Goal: Transaction & Acquisition: Purchase product/service

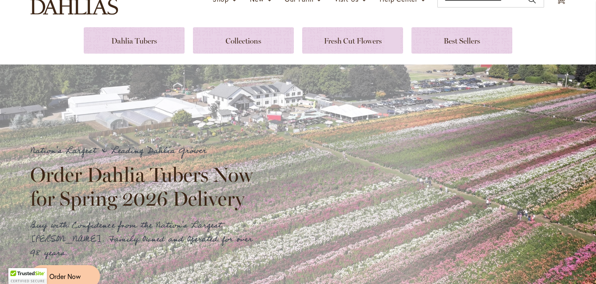
scroll to position [76, 0]
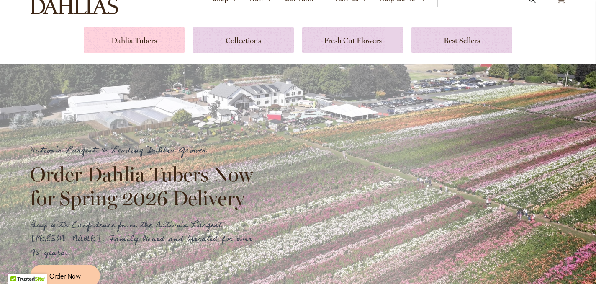
click at [147, 39] on link at bounding box center [134, 40] width 101 height 26
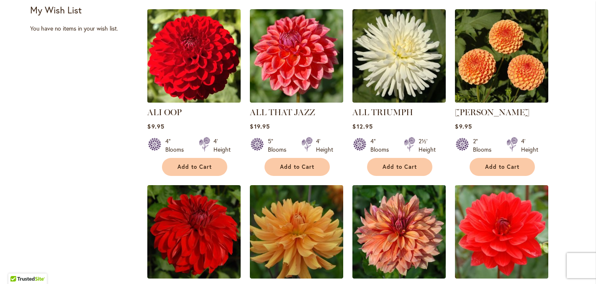
scroll to position [375, 0]
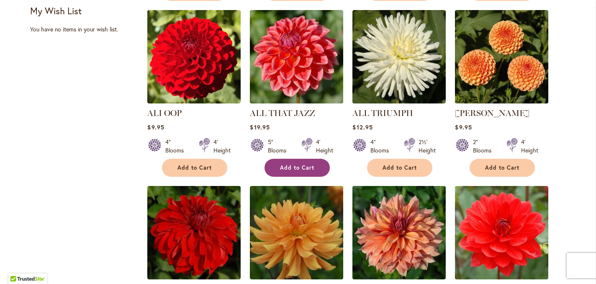
click at [306, 166] on span "Add to Cart" at bounding box center [297, 167] width 34 height 7
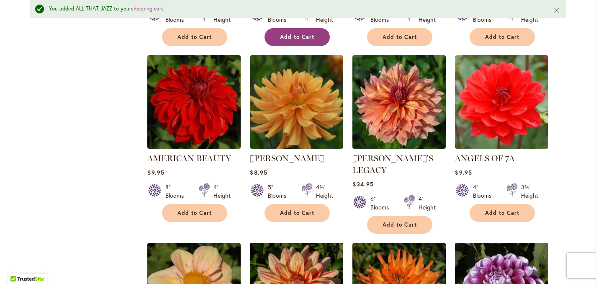
scroll to position [529, 0]
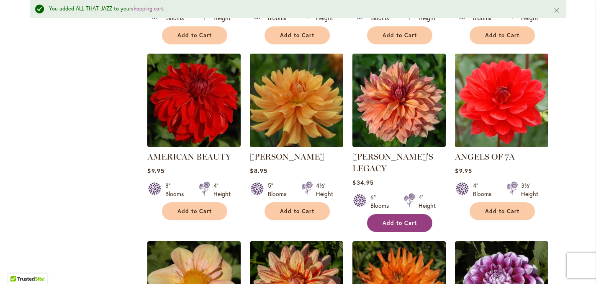
click at [397, 219] on span "Add to Cart" at bounding box center [400, 222] width 34 height 7
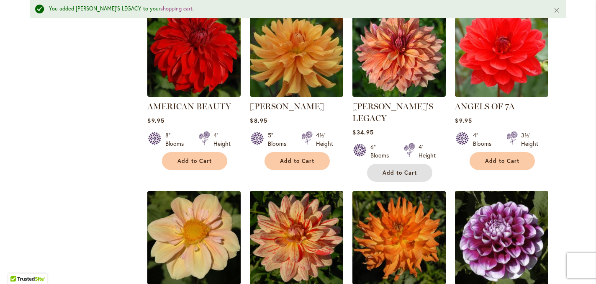
scroll to position [579, 0]
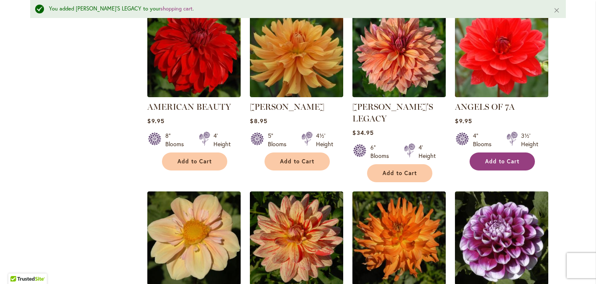
click at [503, 159] on span "Add to Cart" at bounding box center [502, 161] width 34 height 7
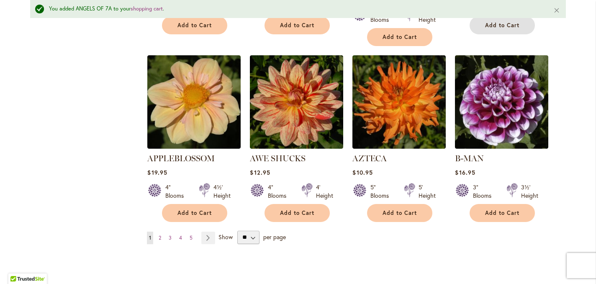
scroll to position [716, 0]
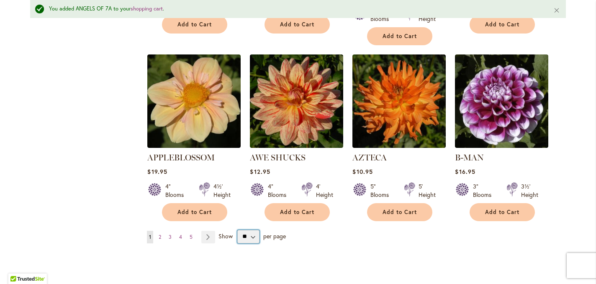
click at [255, 230] on select "** ** ** **" at bounding box center [248, 236] width 22 height 13
select select "**"
click at [237, 230] on select "** ** ** **" at bounding box center [248, 236] width 22 height 13
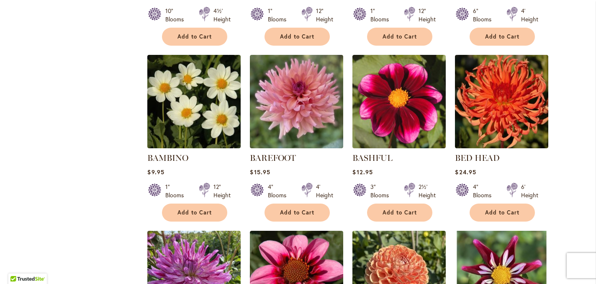
scroll to position [1048, 0]
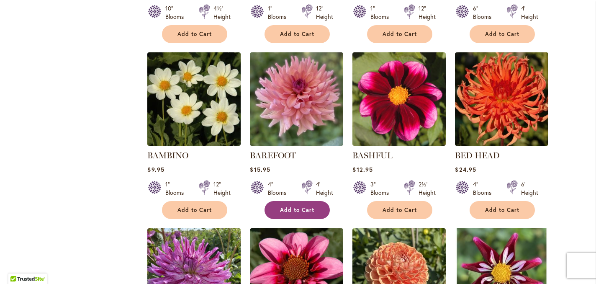
click at [289, 206] on span "Add to Cart" at bounding box center [297, 209] width 34 height 7
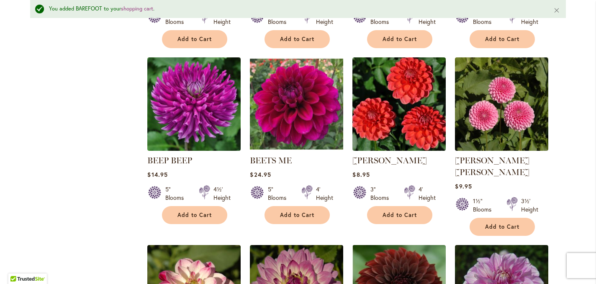
scroll to position [1418, 0]
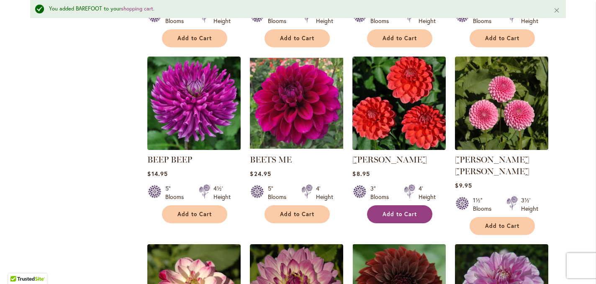
click at [401, 211] on span "Add to Cart" at bounding box center [400, 214] width 34 height 7
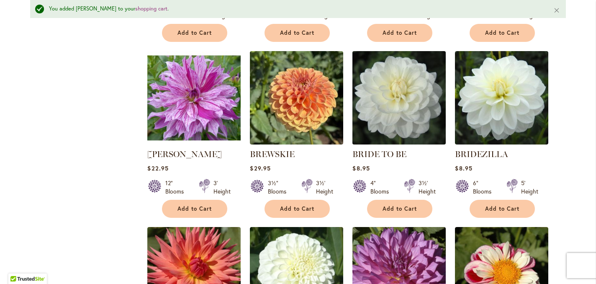
scroll to position [2315, 0]
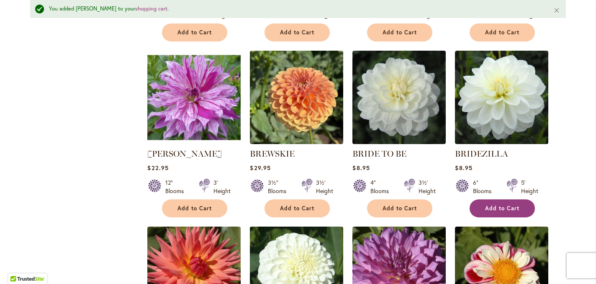
click at [501, 205] on span "Add to Cart" at bounding box center [502, 208] width 34 height 7
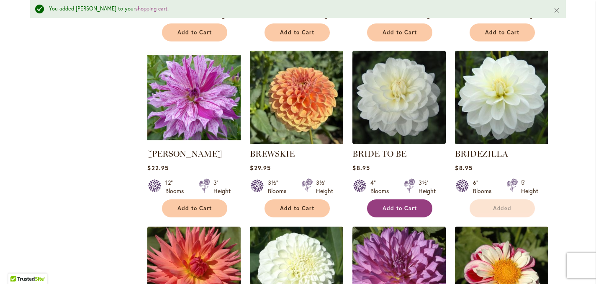
click at [400, 205] on span "Add to Cart" at bounding box center [400, 208] width 34 height 7
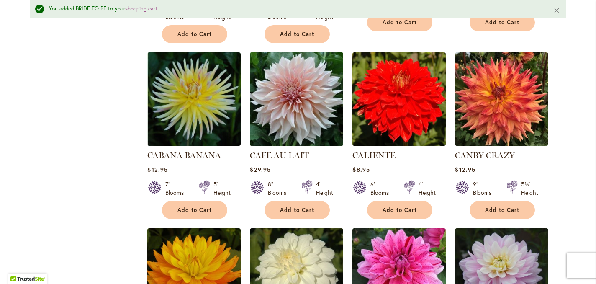
scroll to position [2677, 0]
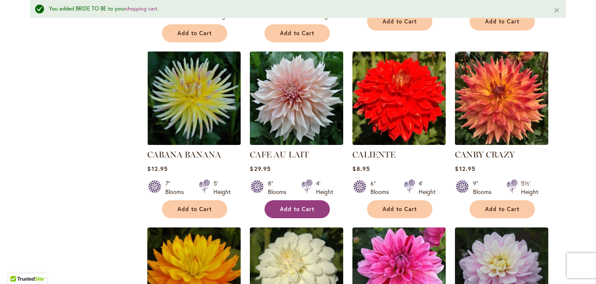
click at [300, 206] on span "Add to Cart" at bounding box center [297, 209] width 34 height 7
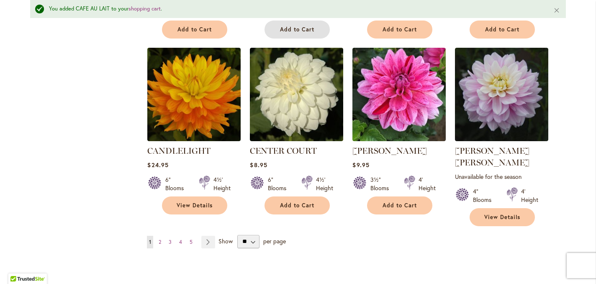
scroll to position [2864, 0]
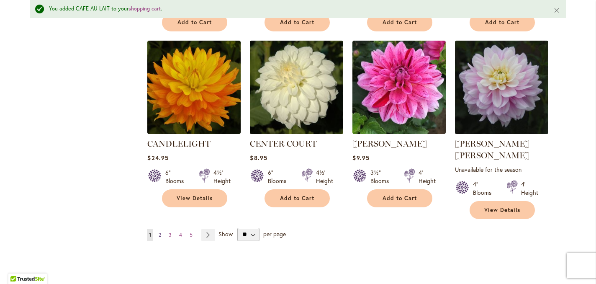
click at [160, 232] on span "2" at bounding box center [160, 235] width 3 height 6
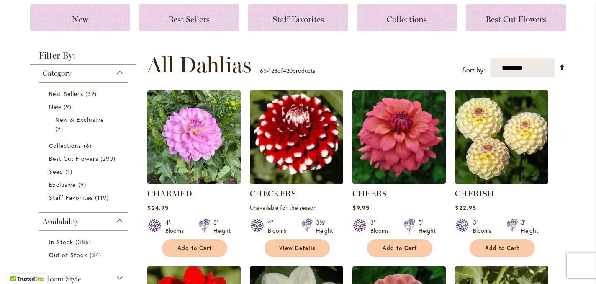
scroll to position [139, 0]
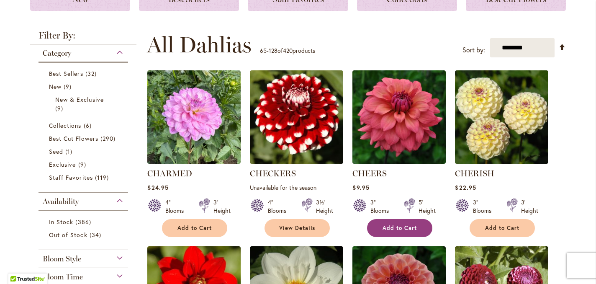
click at [403, 227] on span "Add to Cart" at bounding box center [400, 227] width 34 height 7
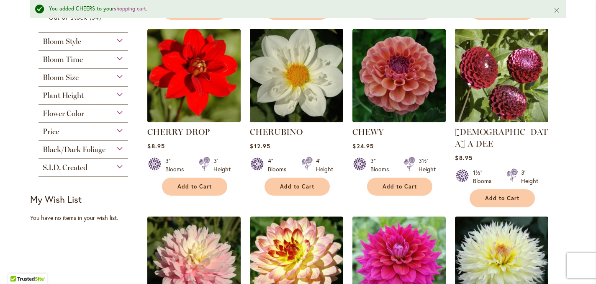
scroll to position [372, 0]
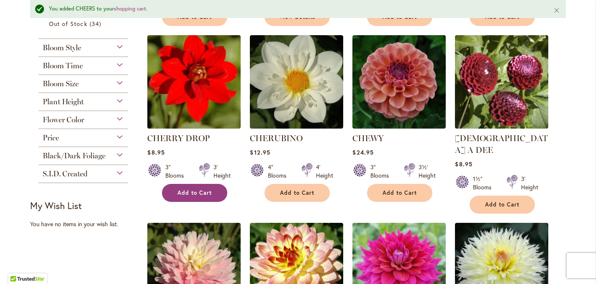
click at [199, 190] on span "Add to Cart" at bounding box center [195, 192] width 34 height 7
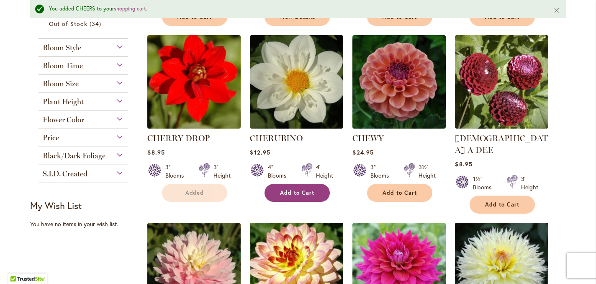
click at [301, 191] on span "Add to Cart" at bounding box center [297, 192] width 34 height 7
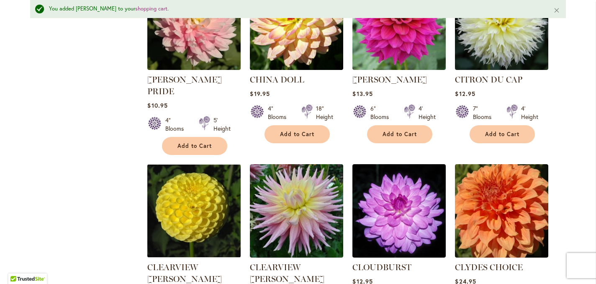
scroll to position [682, 0]
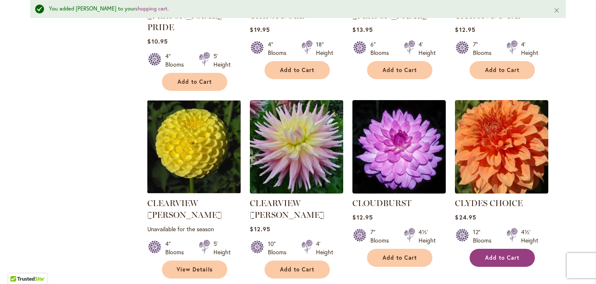
click at [504, 254] on span "Add to Cart" at bounding box center [502, 257] width 34 height 7
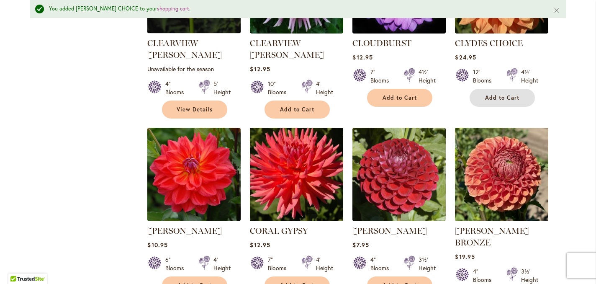
scroll to position [843, 0]
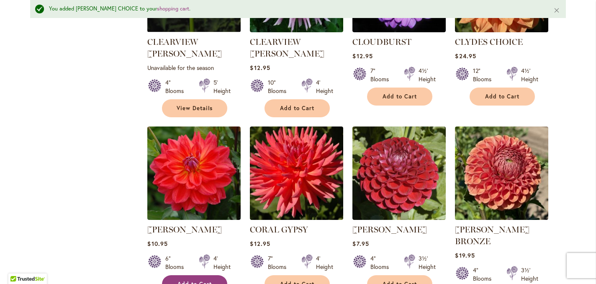
click at [196, 281] on span "Add to Cart" at bounding box center [195, 284] width 34 height 7
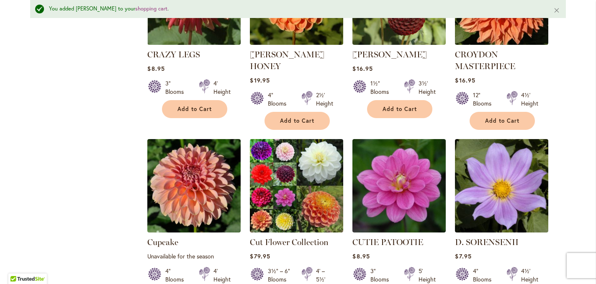
scroll to position [1208, 0]
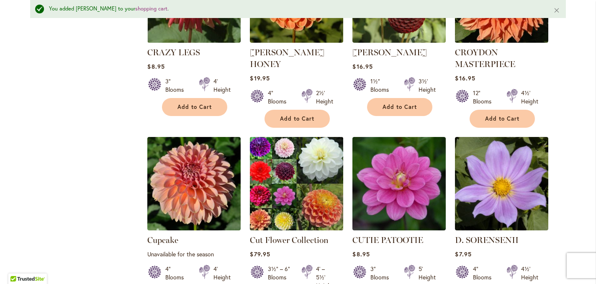
click at [296, 154] on img at bounding box center [297, 183] width 98 height 98
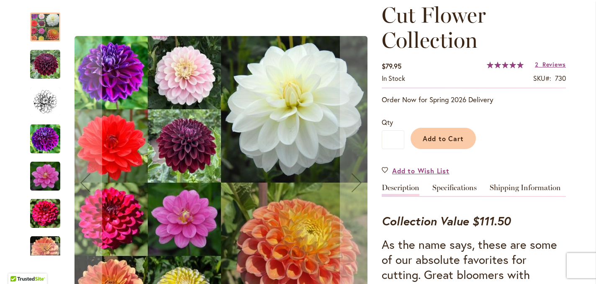
scroll to position [53, 0]
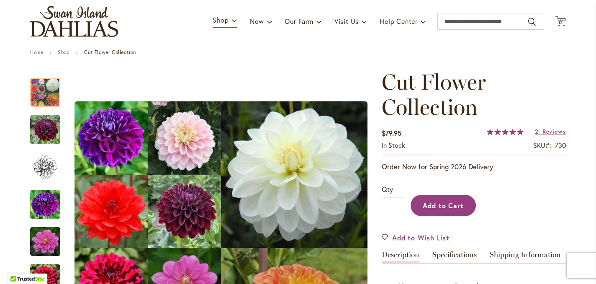
click at [443, 205] on span "Add to Cart" at bounding box center [443, 205] width 41 height 9
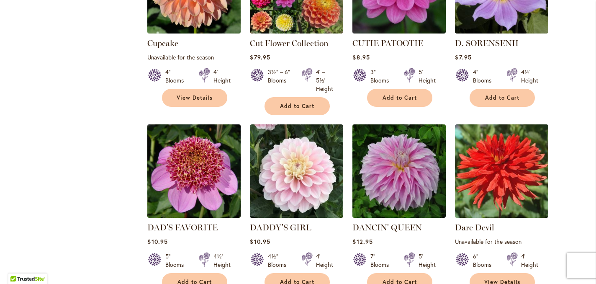
scroll to position [1387, 0]
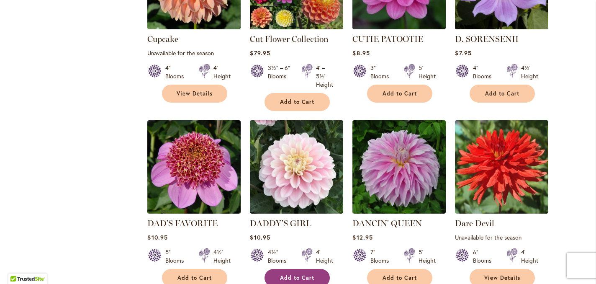
click at [297, 274] on span "Add to Cart" at bounding box center [297, 277] width 34 height 7
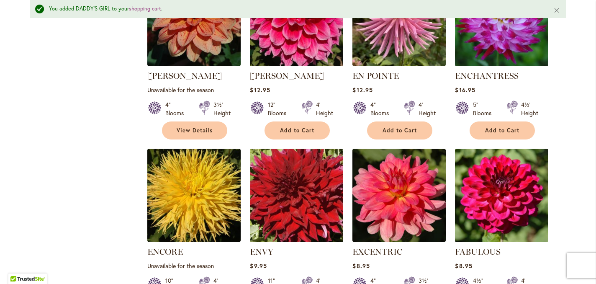
scroll to position [2461, 0]
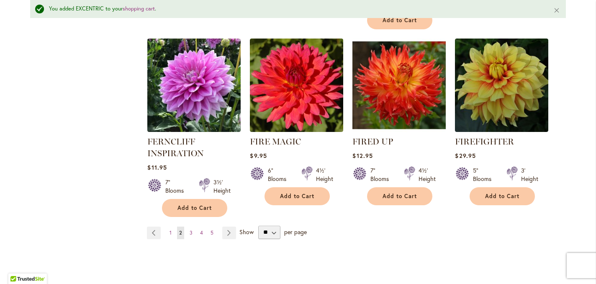
scroll to position [2955, 0]
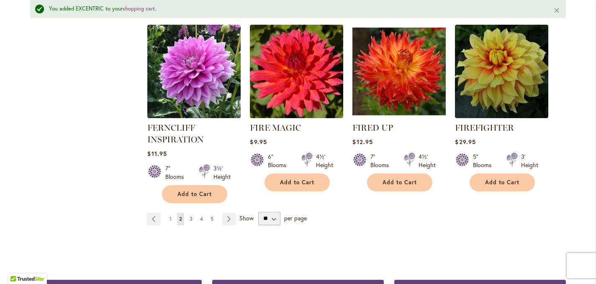
click at [193, 213] on link "Page 3" at bounding box center [191, 219] width 7 height 13
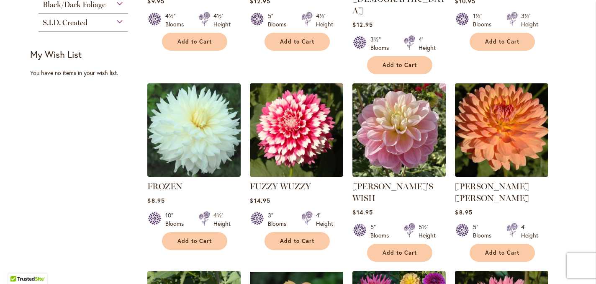
scroll to position [502, 0]
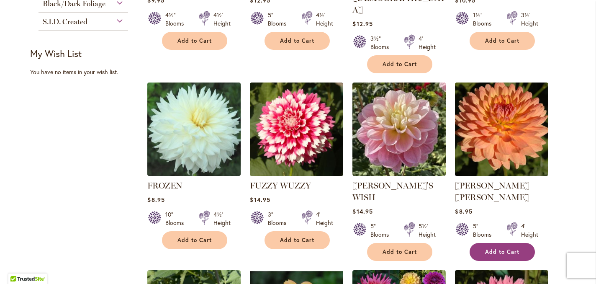
click at [505, 248] on span "Add to Cart" at bounding box center [502, 251] width 34 height 7
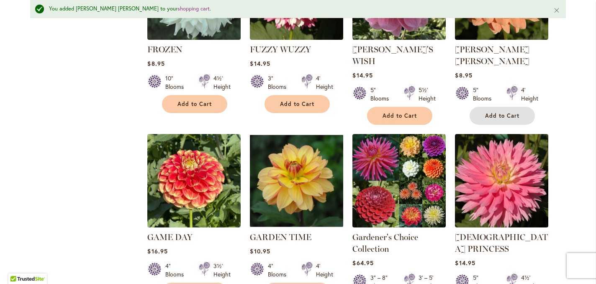
scroll to position [663, 0]
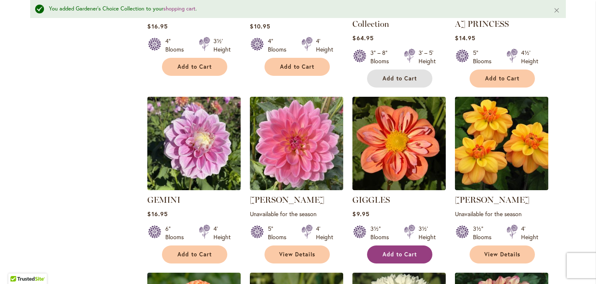
scroll to position [887, 0]
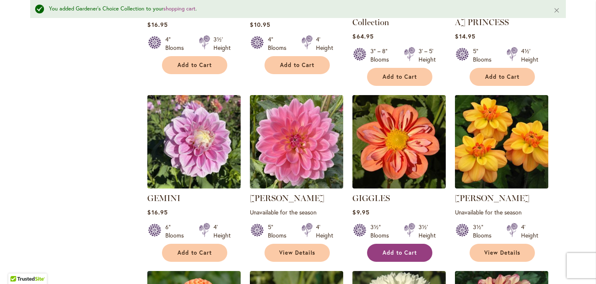
click at [404, 244] on button "Add to Cart" at bounding box center [399, 253] width 65 height 18
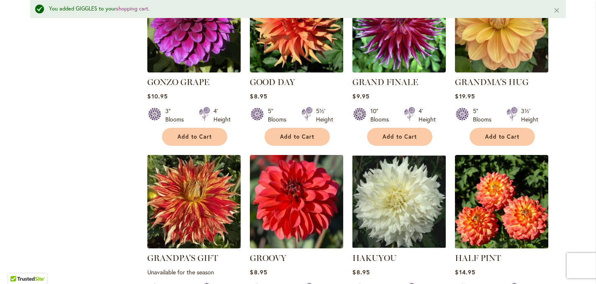
scroll to position [1545, 0]
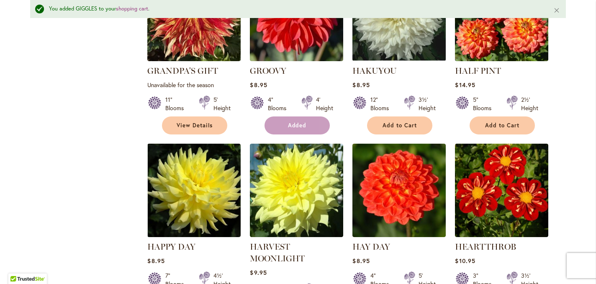
scroll to position [1730, 0]
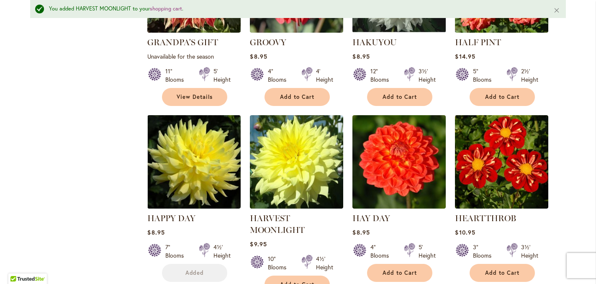
scroll to position [1760, 0]
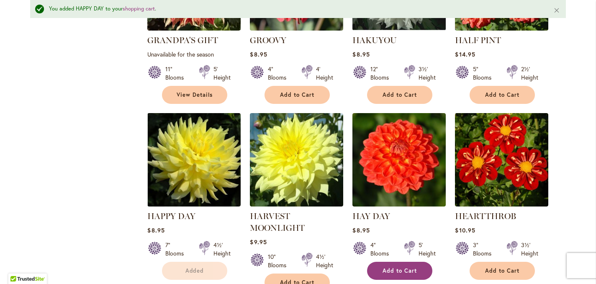
click at [401, 267] on span "Add to Cart" at bounding box center [400, 270] width 34 height 7
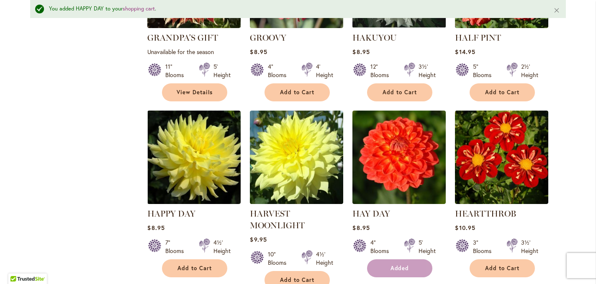
scroll to position [1764, 0]
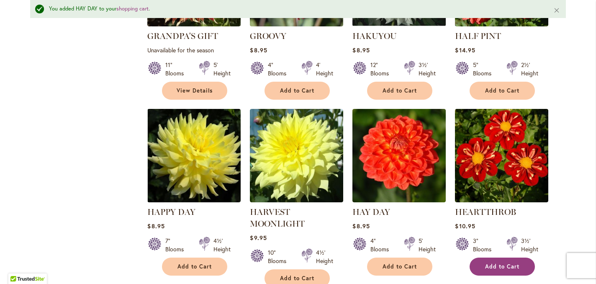
click at [503, 263] on span "Add to Cart" at bounding box center [502, 266] width 34 height 7
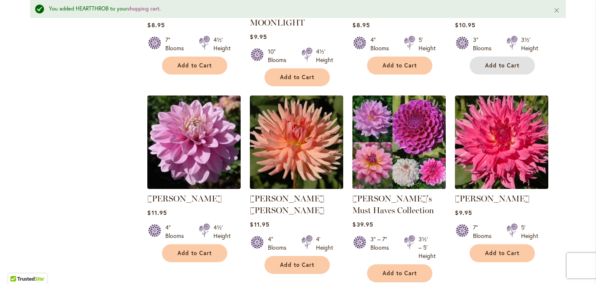
scroll to position [1964, 0]
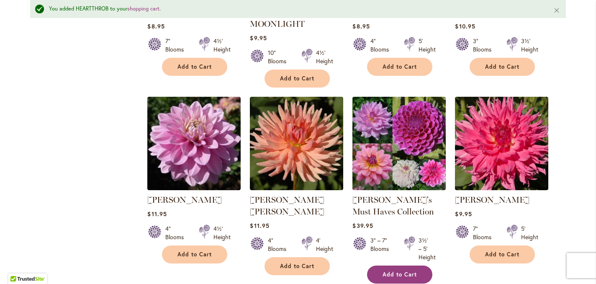
click at [397, 271] on span "Add to Cart" at bounding box center [400, 274] width 34 height 7
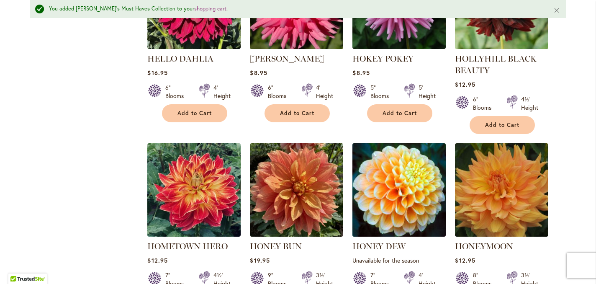
scroll to position [2302, 0]
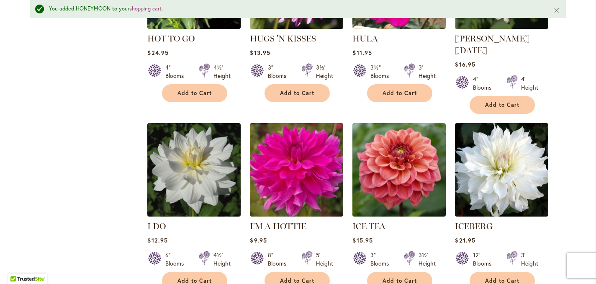
scroll to position [2867, 0]
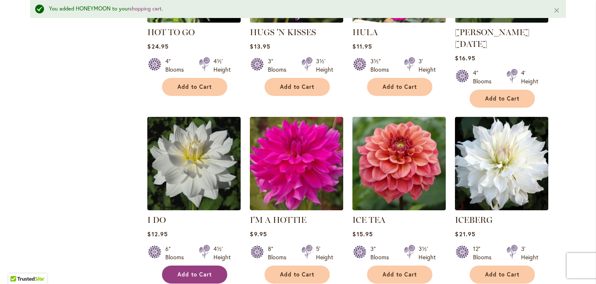
click at [205, 266] on button "Add to Cart" at bounding box center [194, 275] width 65 height 18
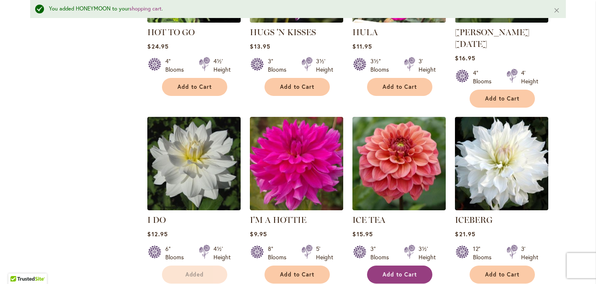
click at [409, 271] on span "Add to Cart" at bounding box center [400, 274] width 34 height 7
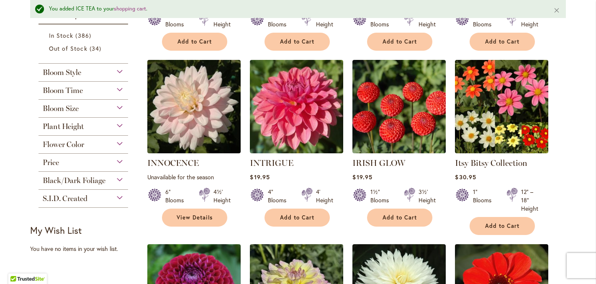
scroll to position [351, 0]
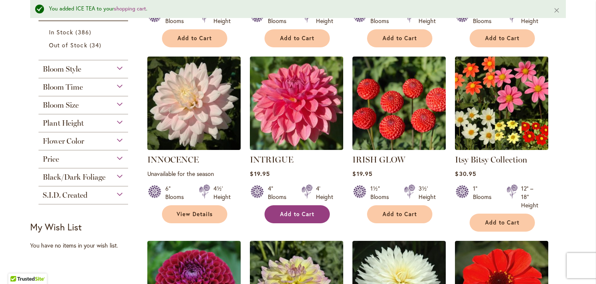
click at [292, 208] on button "Add to Cart" at bounding box center [297, 214] width 65 height 18
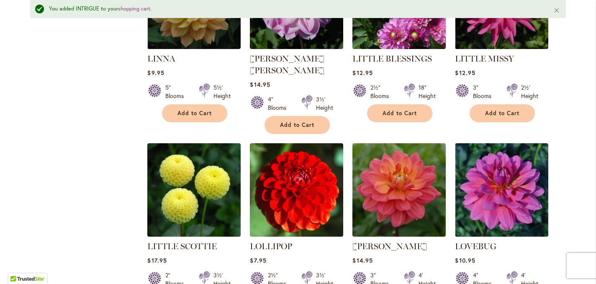
scroll to position [2107, 0]
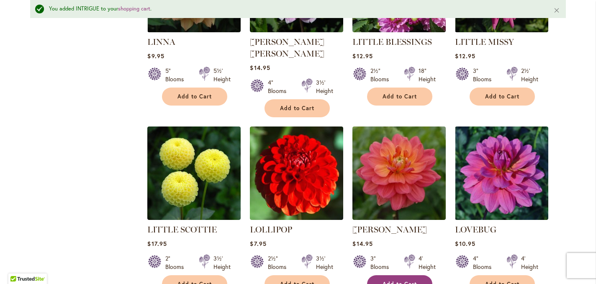
click at [399, 281] on span "Add to Cart" at bounding box center [400, 284] width 34 height 7
click at [488, 275] on button "Add to Cart" at bounding box center [502, 284] width 65 height 18
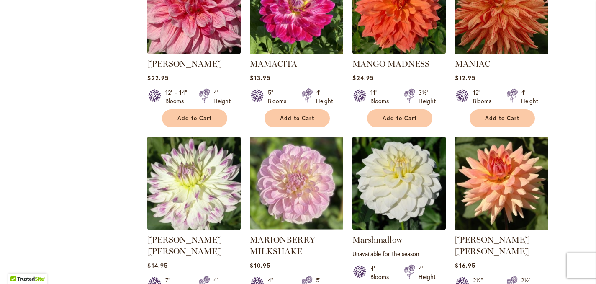
scroll to position [2791, 0]
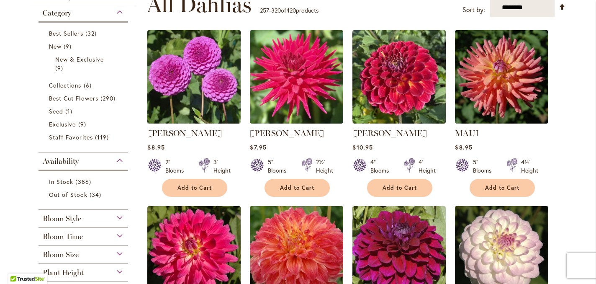
scroll to position [268, 0]
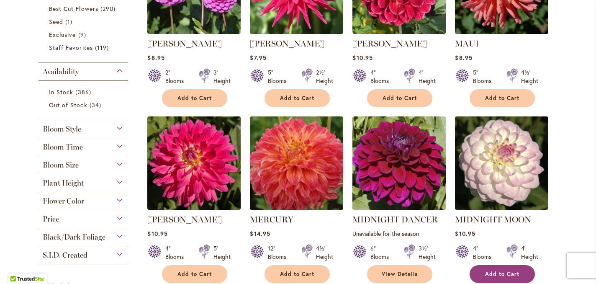
click at [501, 272] on span "Add to Cart" at bounding box center [502, 274] width 34 height 7
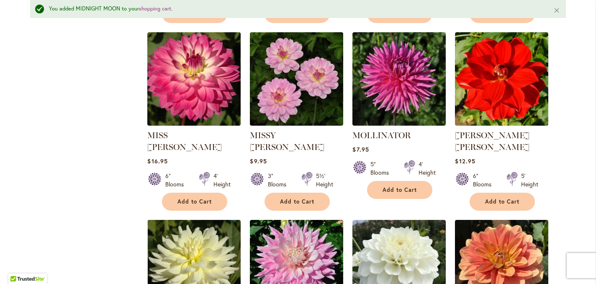
scroll to position [731, 0]
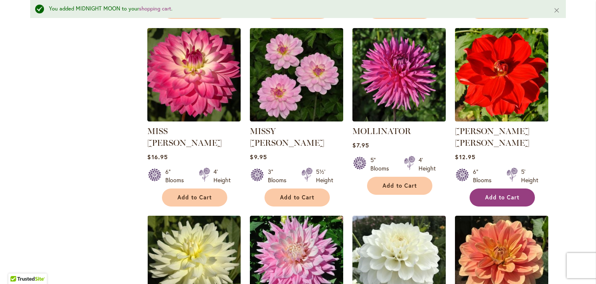
click at [494, 194] on span "Add to Cart" at bounding box center [502, 197] width 34 height 7
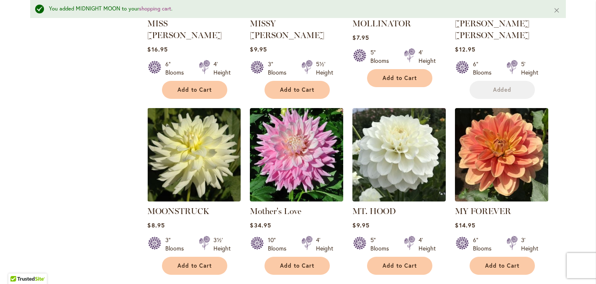
scroll to position [842, 0]
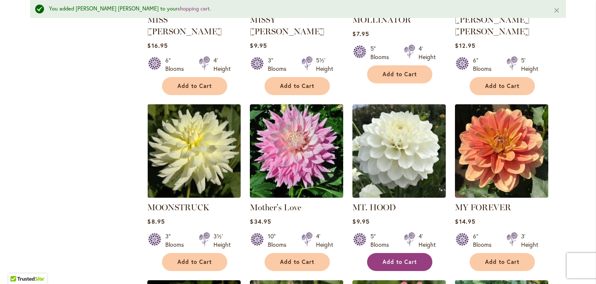
click at [396, 258] on span "Add to Cart" at bounding box center [400, 261] width 34 height 7
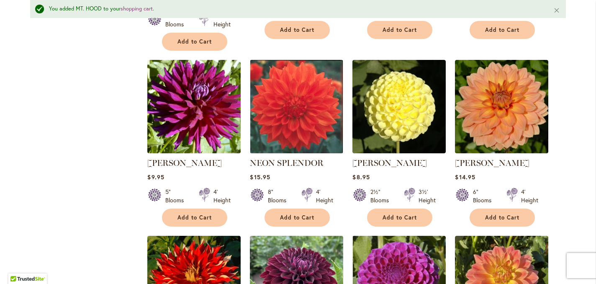
scroll to position [1255, 0]
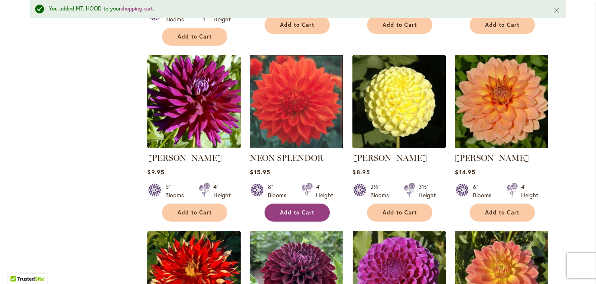
click at [302, 209] on span "Add to Cart" at bounding box center [297, 212] width 34 height 7
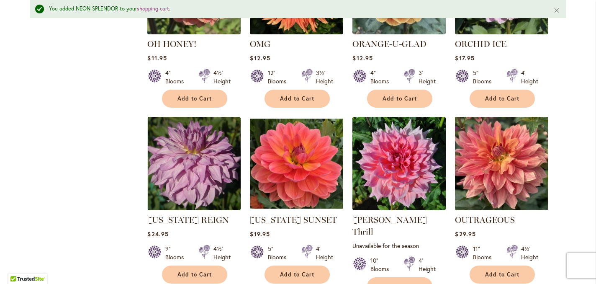
scroll to position [1744, 0]
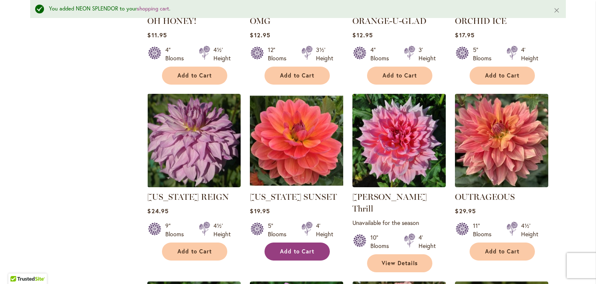
click at [310, 248] on span "Add to Cart" at bounding box center [297, 251] width 34 height 7
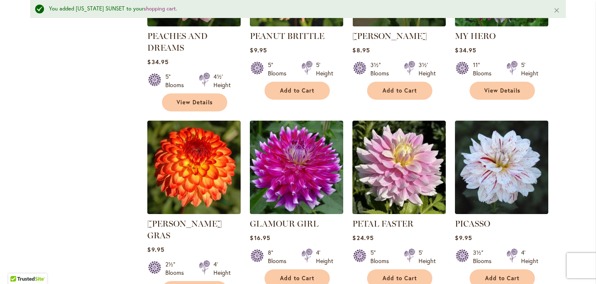
scroll to position [2456, 0]
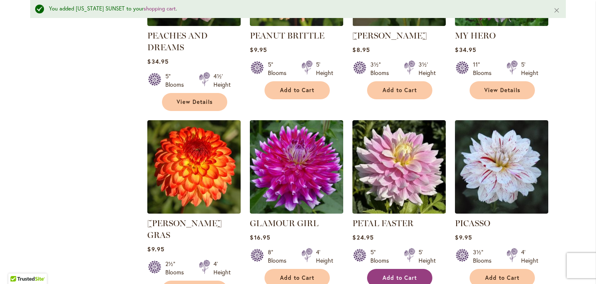
click at [405, 274] on span "Add to Cart" at bounding box center [400, 277] width 34 height 7
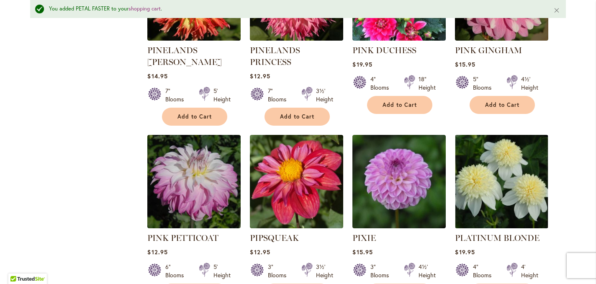
scroll to position [2820, 0]
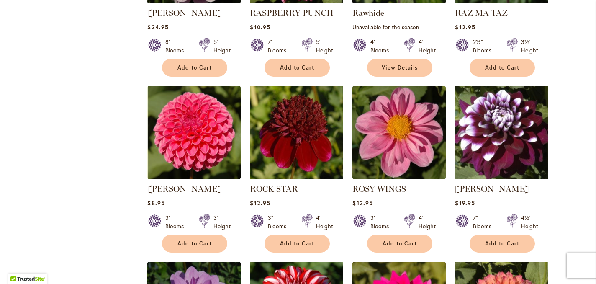
scroll to position [665, 0]
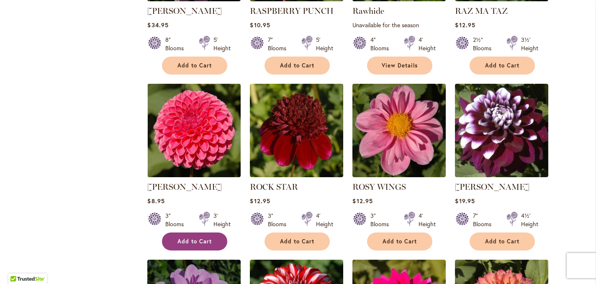
click at [187, 238] on span "Add to Cart" at bounding box center [195, 241] width 34 height 7
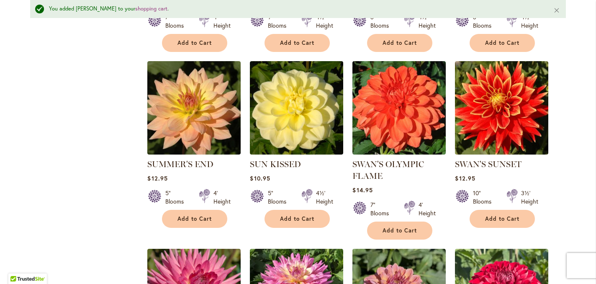
scroll to position [1954, 0]
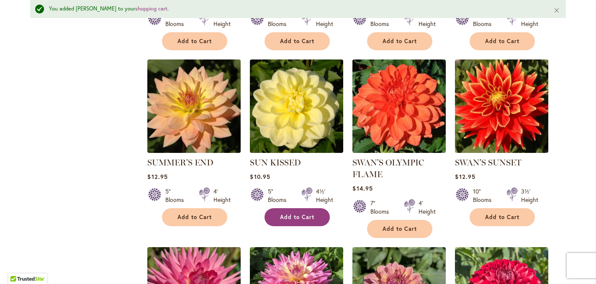
click at [307, 214] on span "Add to Cart" at bounding box center [297, 217] width 34 height 7
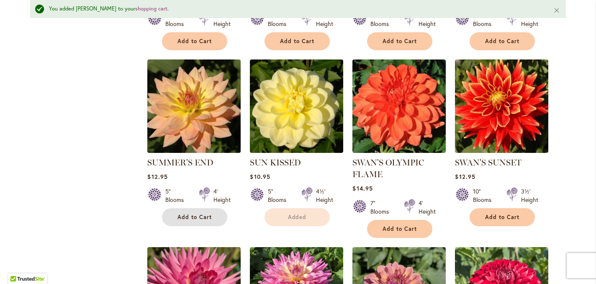
click at [191, 214] on span "Add to Cart" at bounding box center [195, 217] width 34 height 7
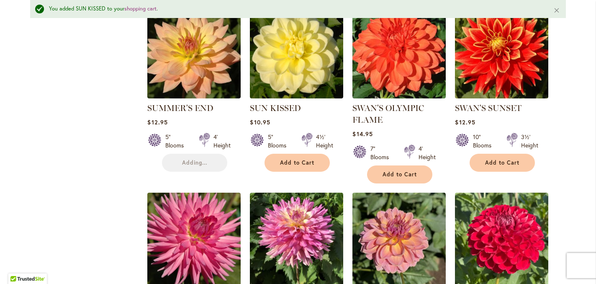
scroll to position [2036, 0]
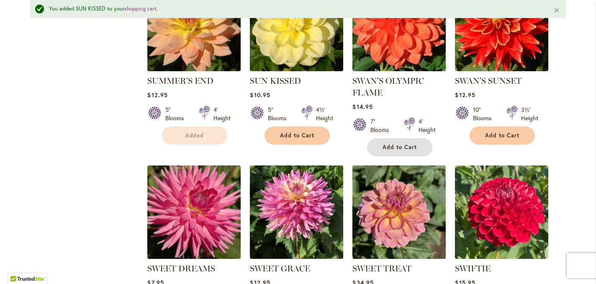
click at [392, 138] on button "Add to Cart" at bounding box center [399, 147] width 65 height 18
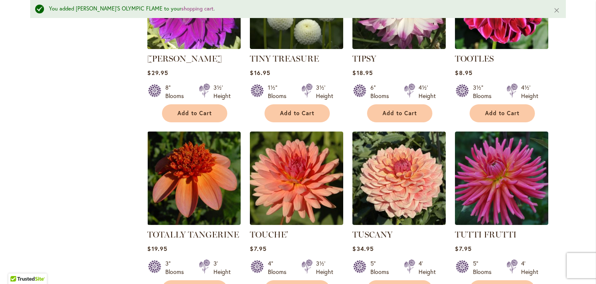
scroll to position [2788, 0]
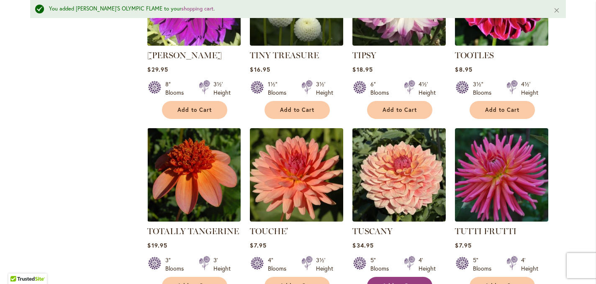
click at [391, 277] on button "Add to Cart" at bounding box center [399, 286] width 65 height 18
click at [193, 282] on span "Add to Cart" at bounding box center [195, 285] width 34 height 7
click at [309, 282] on span "Add to Cart" at bounding box center [297, 285] width 34 height 7
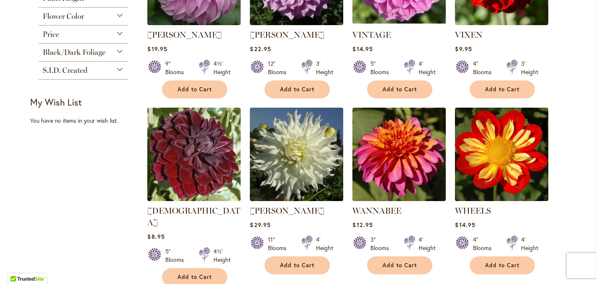
scroll to position [461, 0]
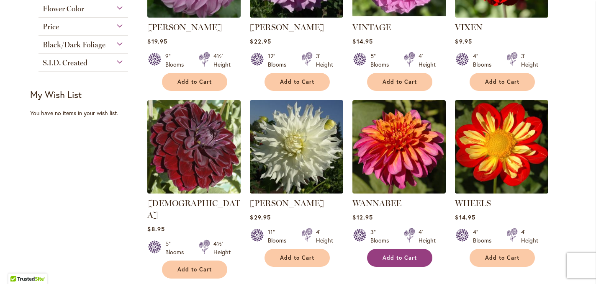
click at [412, 254] on span "Add to Cart" at bounding box center [400, 257] width 34 height 7
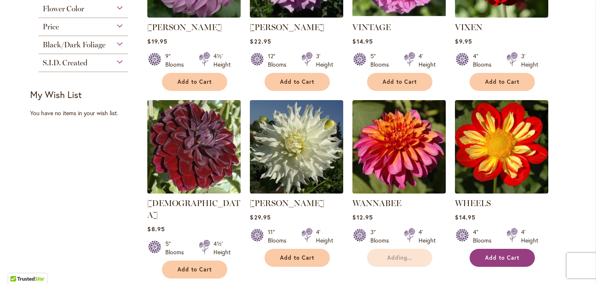
click at [482, 256] on button "Add to Cart" at bounding box center [502, 258] width 65 height 18
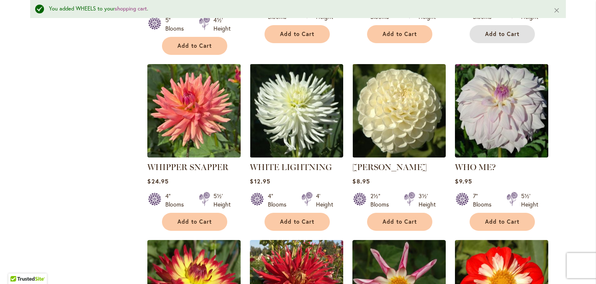
scroll to position [705, 0]
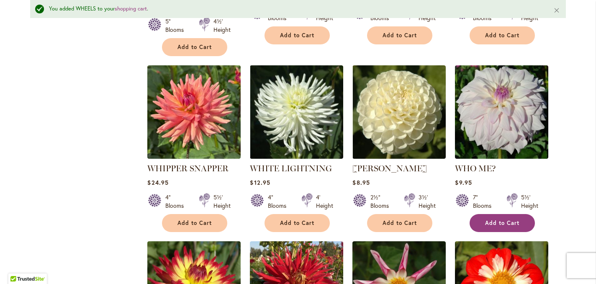
click at [503, 214] on button "Add to Cart" at bounding box center [502, 223] width 65 height 18
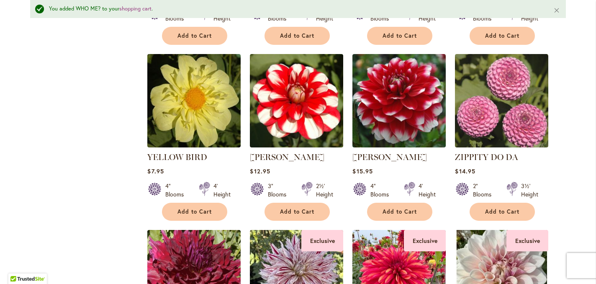
scroll to position [1066, 0]
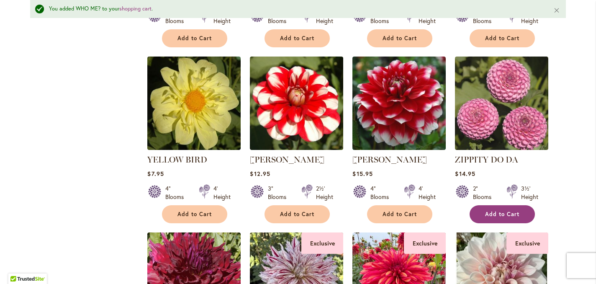
click at [503, 211] on span "Add to Cart" at bounding box center [502, 214] width 34 height 7
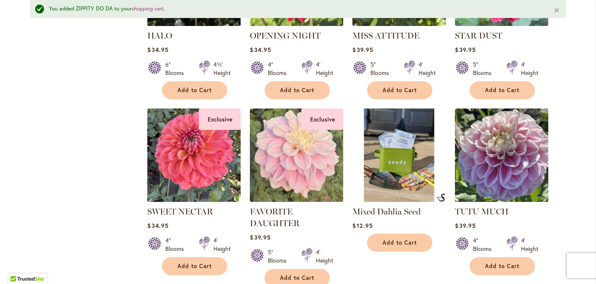
scroll to position [1547, 0]
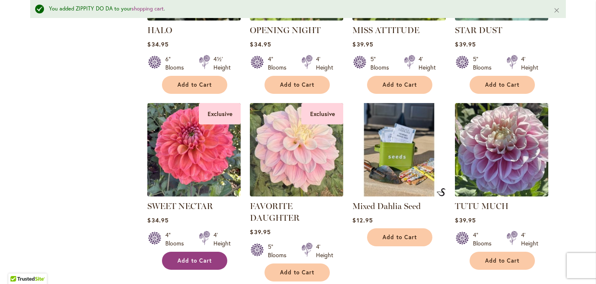
click at [191, 257] on span "Add to Cart" at bounding box center [195, 260] width 34 height 7
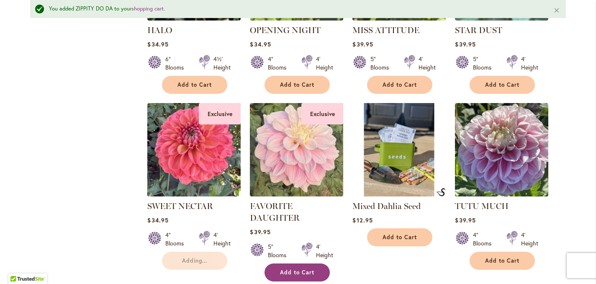
click at [302, 269] on span "Add to Cart" at bounding box center [297, 272] width 34 height 7
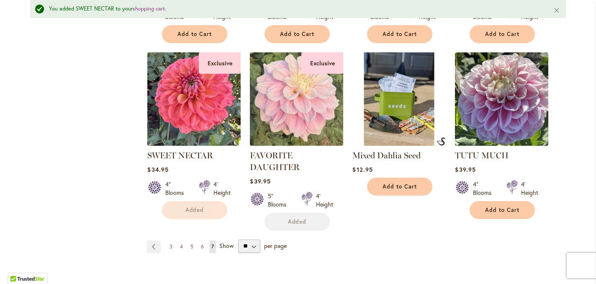
scroll to position [0, 0]
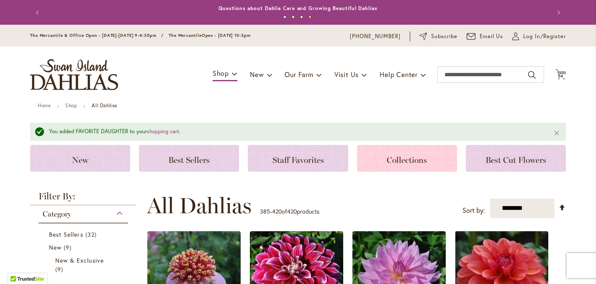
click at [408, 158] on span "Collections" at bounding box center [407, 160] width 40 height 10
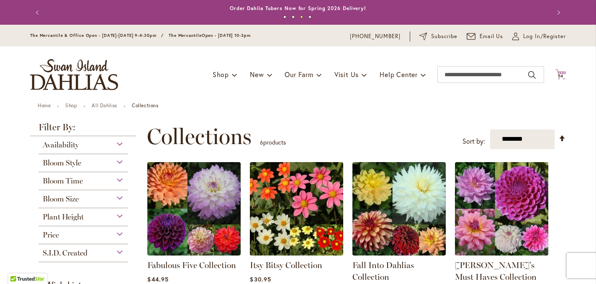
click at [563, 72] on icon at bounding box center [561, 74] width 10 height 10
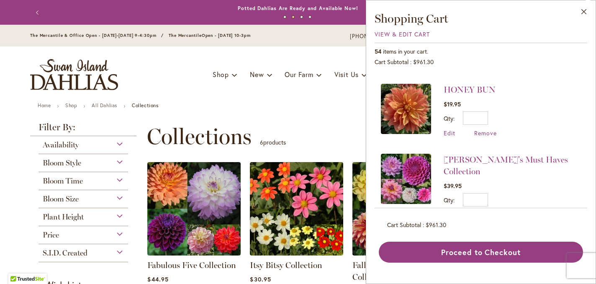
scroll to position [1962, 0]
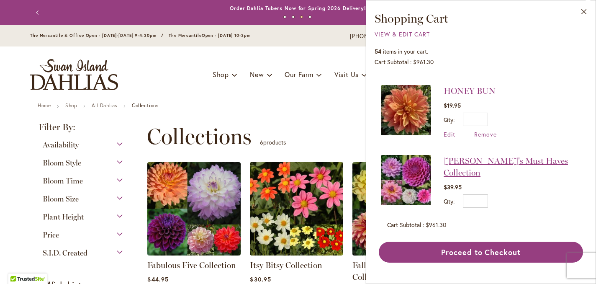
click at [493, 156] on link "[PERSON_NAME]'s Must Haves Collection" at bounding box center [506, 167] width 124 height 22
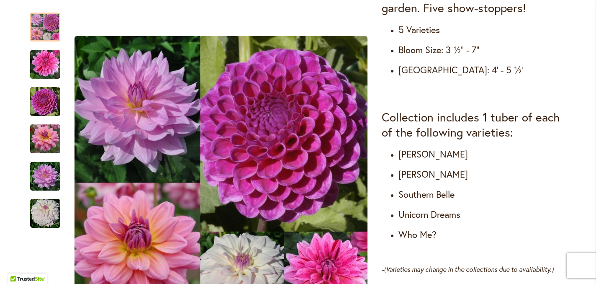
scroll to position [443, 0]
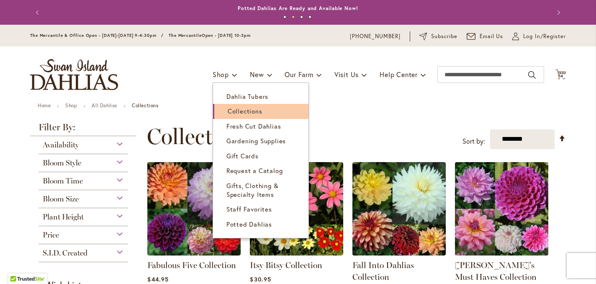
click at [242, 110] on span "Collections" at bounding box center [245, 111] width 35 height 8
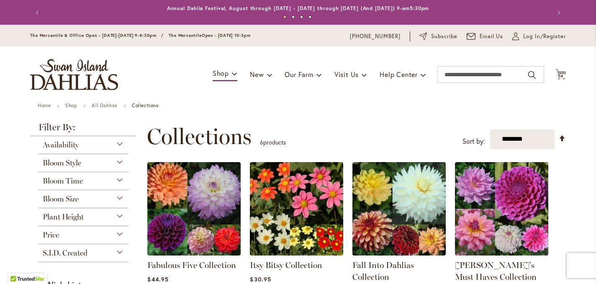
scroll to position [128, 0]
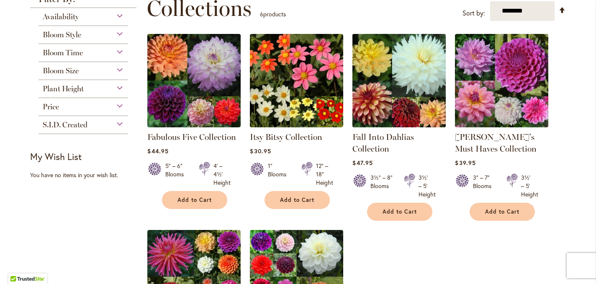
click at [406, 121] on img at bounding box center [400, 80] width 98 height 98
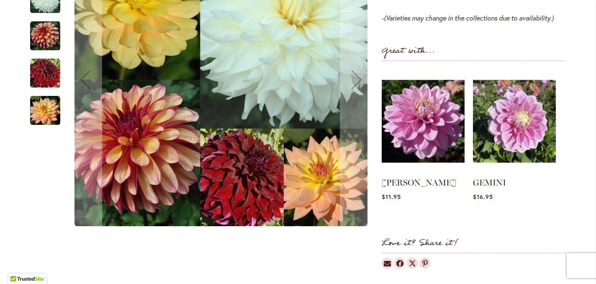
scroll to position [623, 0]
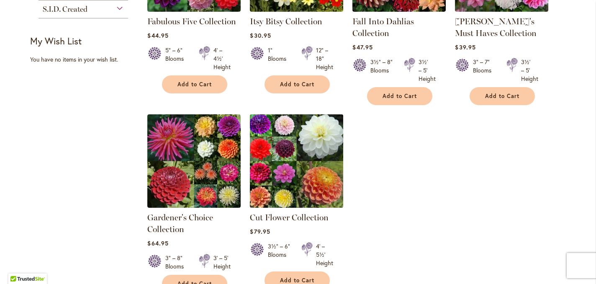
scroll to position [244, 0]
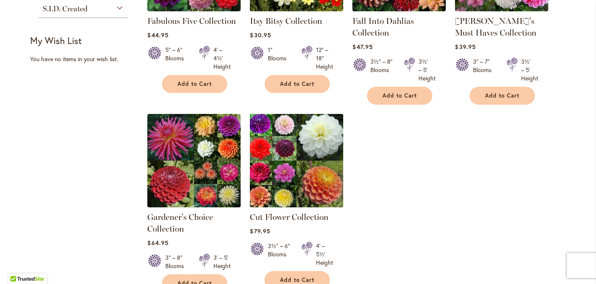
click at [306, 168] on img at bounding box center [297, 160] width 98 height 98
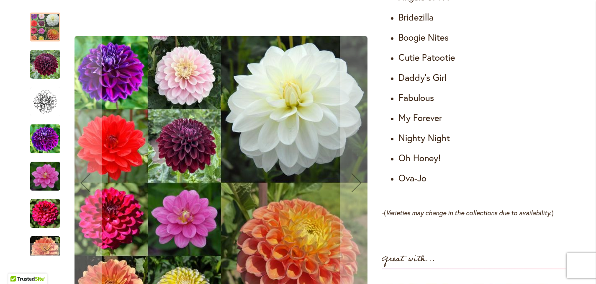
scroll to position [585, 0]
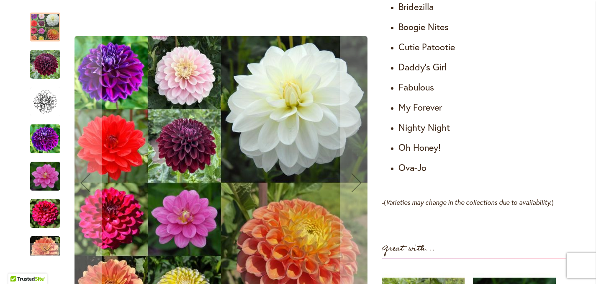
drag, startPoint x: 193, startPoint y: 217, endPoint x: 216, endPoint y: 145, distance: 75.9
click at [213, 139] on img "CUT FLOWER COLLECTION" at bounding box center [221, 182] width 293 height 293
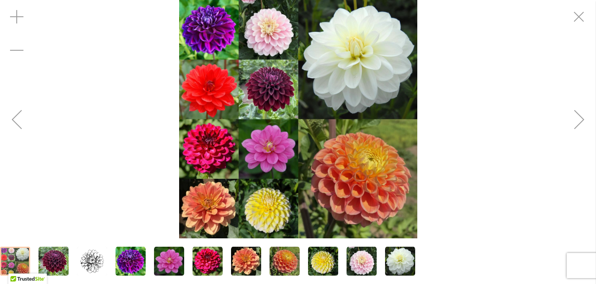
click at [365, 260] on img "Cut Flower Collection" at bounding box center [362, 261] width 30 height 30
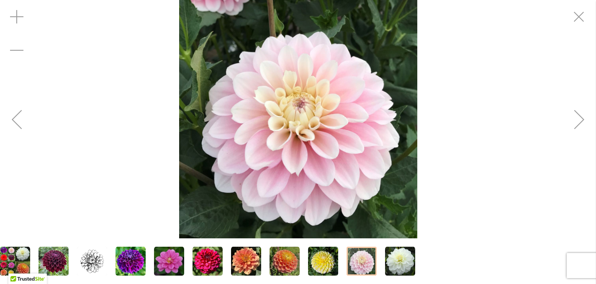
click at [579, 119] on div "Next" at bounding box center [580, 120] width 34 height 34
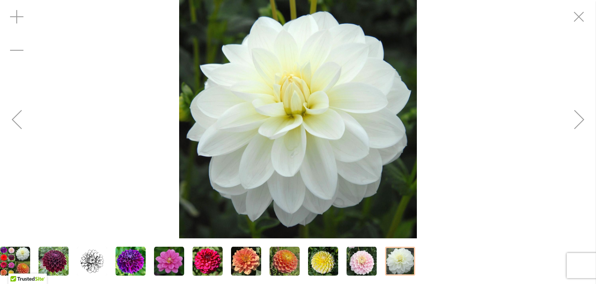
click at [579, 119] on div "Next" at bounding box center [580, 120] width 34 height 34
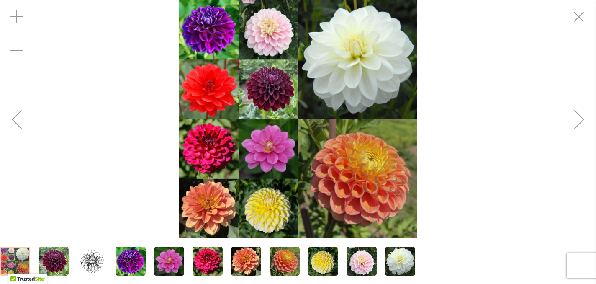
click at [579, 119] on div "Next" at bounding box center [580, 120] width 34 height 34
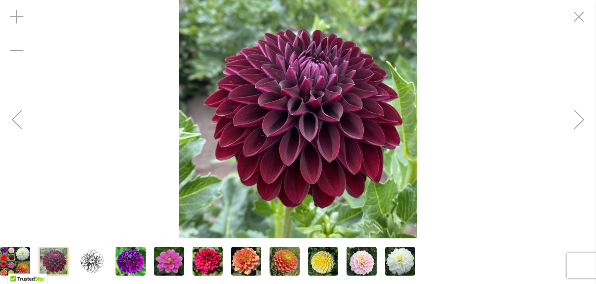
click at [579, 119] on div "Next" at bounding box center [580, 120] width 34 height 34
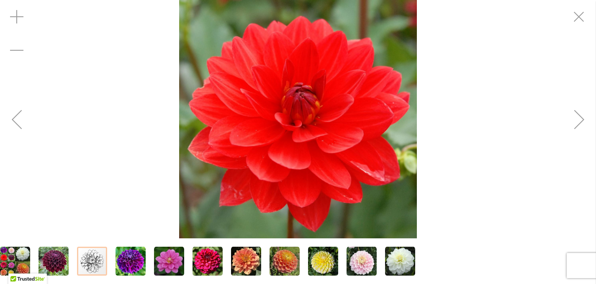
click at [579, 119] on div "Next" at bounding box center [580, 120] width 34 height 34
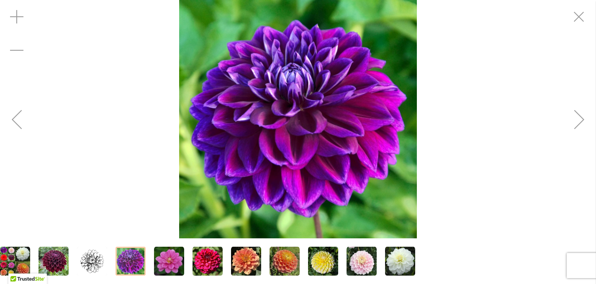
click at [579, 119] on div "Next" at bounding box center [580, 120] width 34 height 34
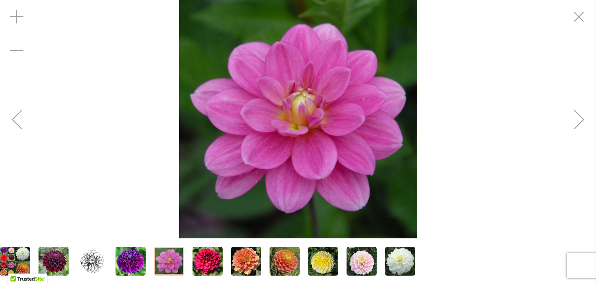
click at [579, 119] on div "Next" at bounding box center [580, 120] width 34 height 34
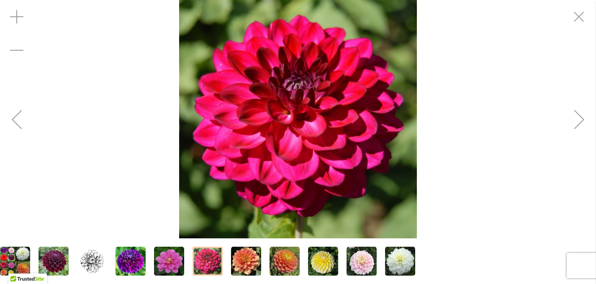
click at [579, 119] on div "Next" at bounding box center [580, 120] width 34 height 34
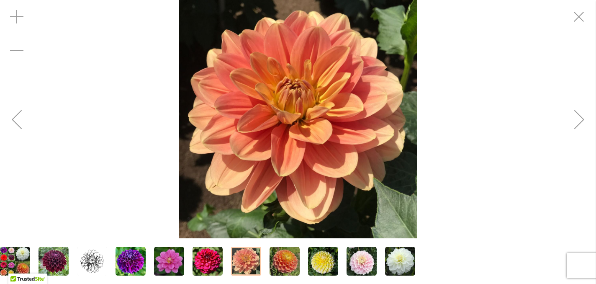
click at [579, 119] on div "Next" at bounding box center [580, 120] width 34 height 34
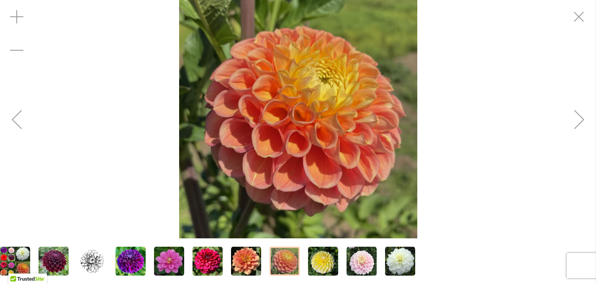
click at [579, 119] on div "Next" at bounding box center [580, 120] width 34 height 34
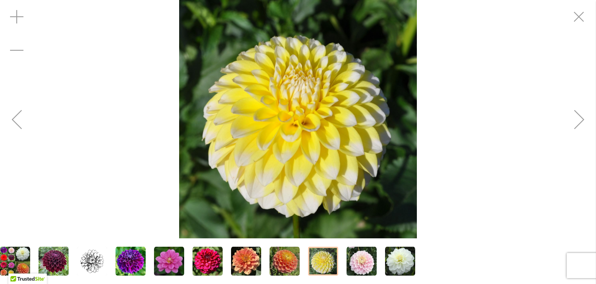
click at [579, 119] on div "Next" at bounding box center [580, 120] width 34 height 34
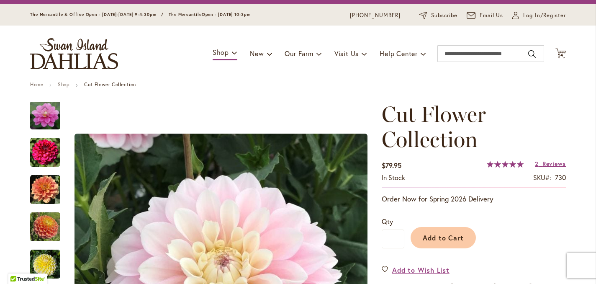
scroll to position [0, 0]
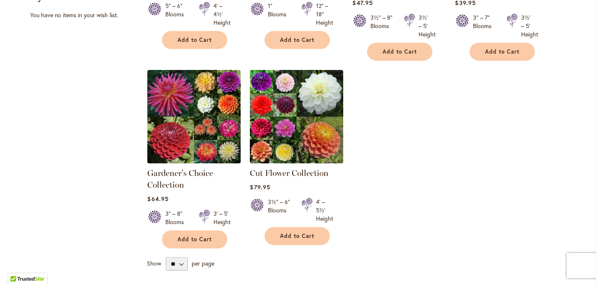
scroll to position [292, 0]
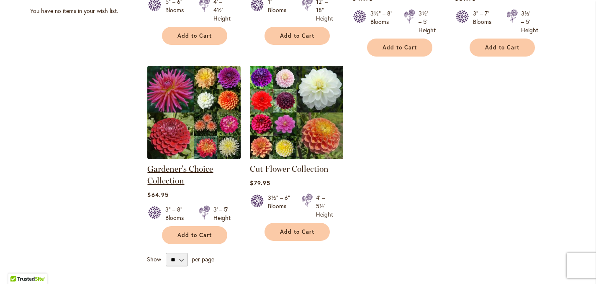
click at [177, 170] on link "Gardener's Choice Collection" at bounding box center [180, 175] width 66 height 22
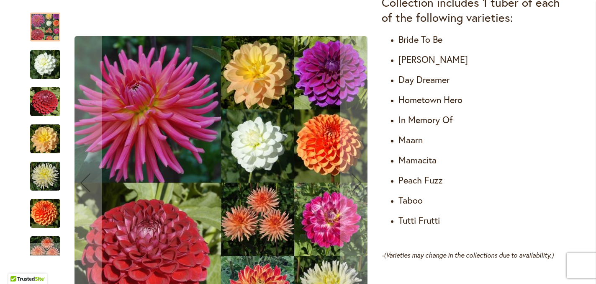
scroll to position [536, 0]
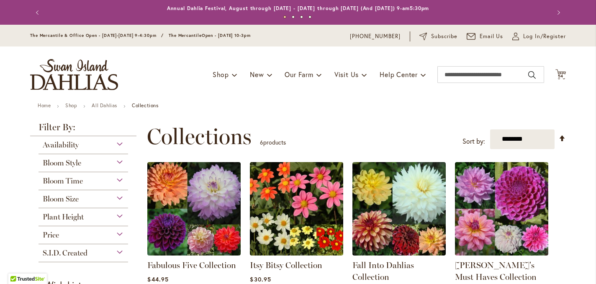
scroll to position [145, 0]
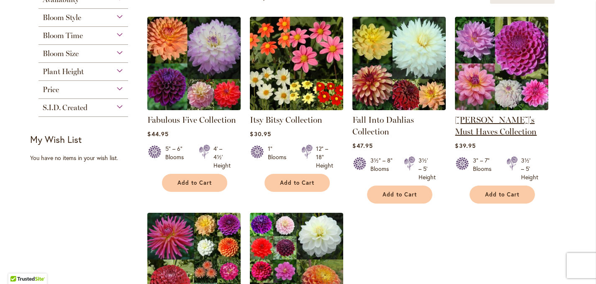
click at [495, 116] on link "[PERSON_NAME]'s Must Haves Collection" at bounding box center [496, 126] width 82 height 22
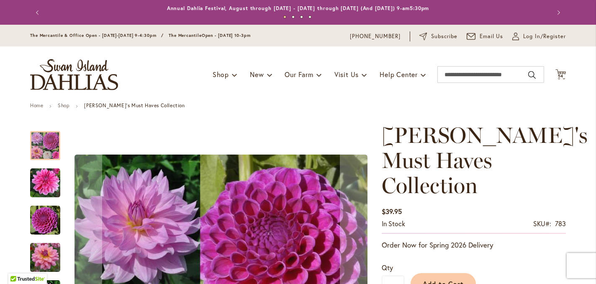
scroll to position [408, 0]
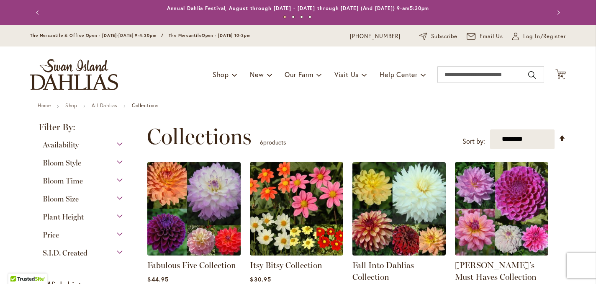
click at [209, 160] on img at bounding box center [194, 209] width 98 height 98
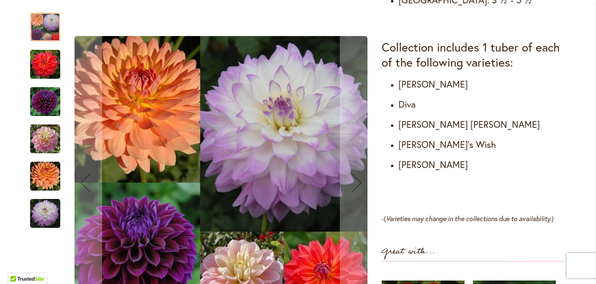
scroll to position [473, 0]
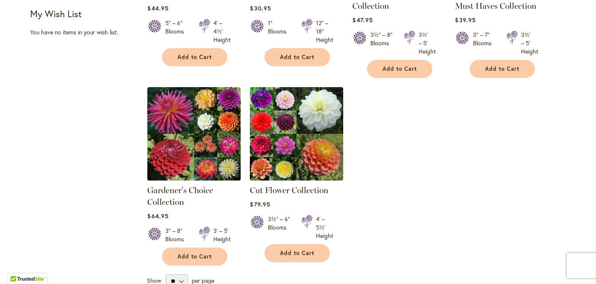
scroll to position [272, 0]
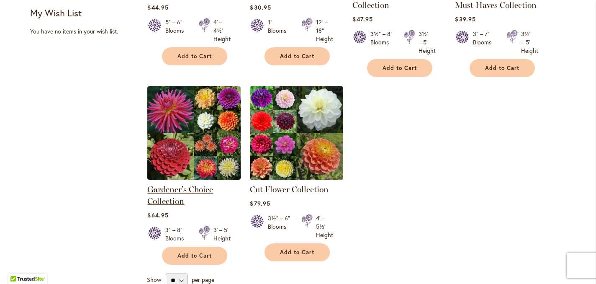
click at [180, 188] on link "Gardener's Choice Collection" at bounding box center [180, 195] width 66 height 22
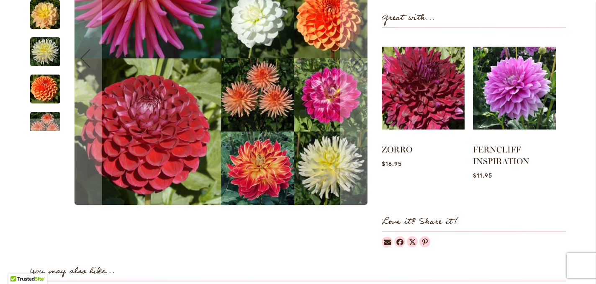
scroll to position [791, 0]
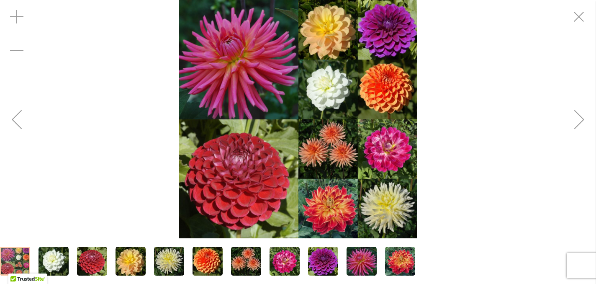
click at [577, 116] on div "Next" at bounding box center [580, 120] width 34 height 34
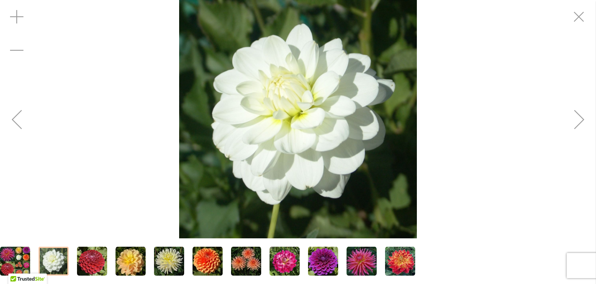
click at [578, 116] on div "Next" at bounding box center [580, 120] width 34 height 34
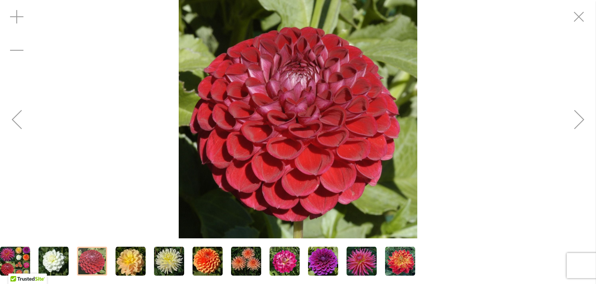
click at [578, 116] on div "Next" at bounding box center [580, 120] width 34 height 34
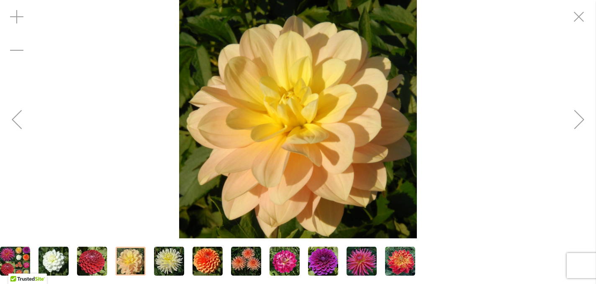
click at [578, 116] on div "Next" at bounding box center [580, 120] width 34 height 34
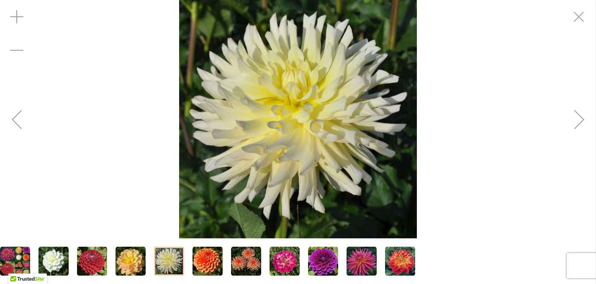
click at [578, 116] on div "Next" at bounding box center [580, 120] width 34 height 34
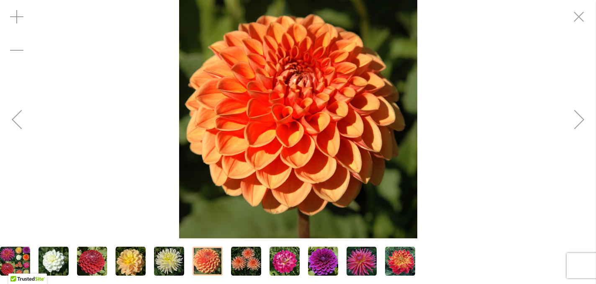
click at [578, 116] on div "Next" at bounding box center [580, 120] width 34 height 34
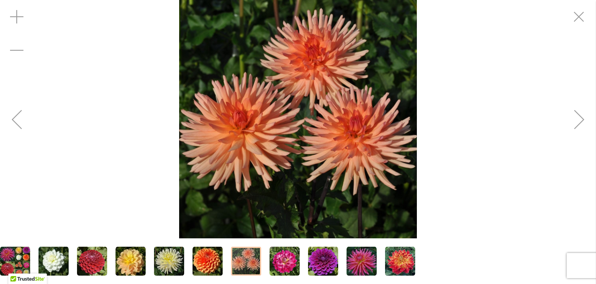
click at [578, 116] on div "Next" at bounding box center [580, 120] width 34 height 34
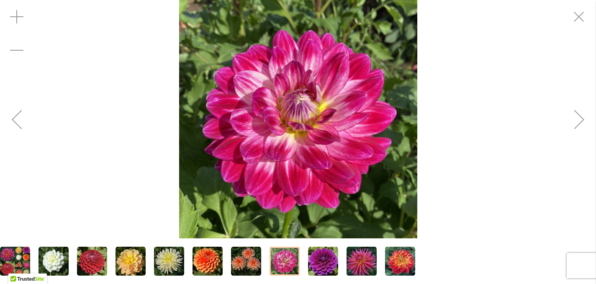
click at [578, 116] on div "Next" at bounding box center [580, 120] width 34 height 34
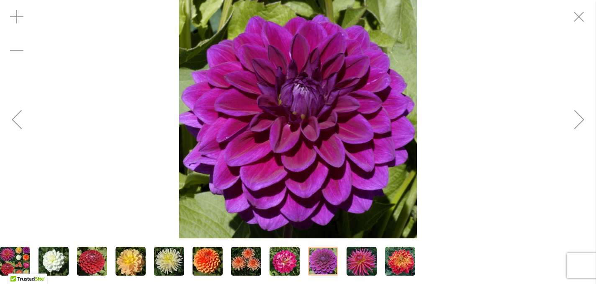
click at [578, 116] on div "Next" at bounding box center [580, 120] width 34 height 34
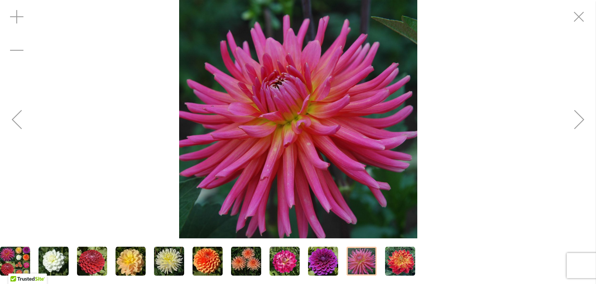
click at [578, 116] on div "Next" at bounding box center [580, 120] width 34 height 34
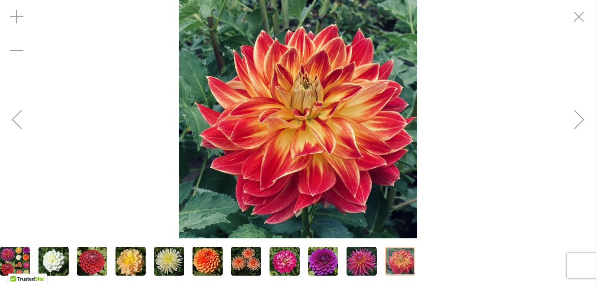
click at [578, 116] on div "Next" at bounding box center [580, 120] width 34 height 34
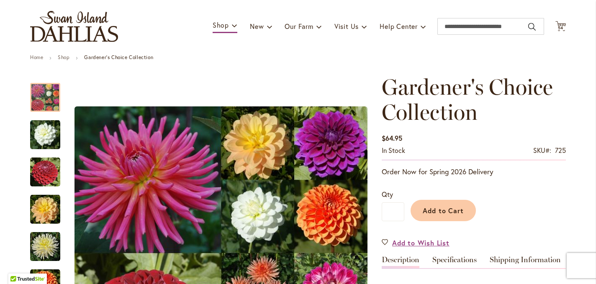
scroll to position [0, 0]
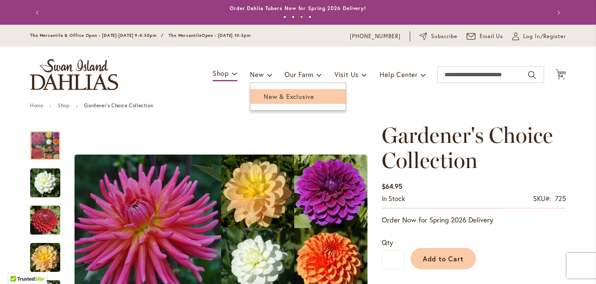
click at [272, 95] on span "New & Exclusive" at bounding box center [289, 96] width 51 height 8
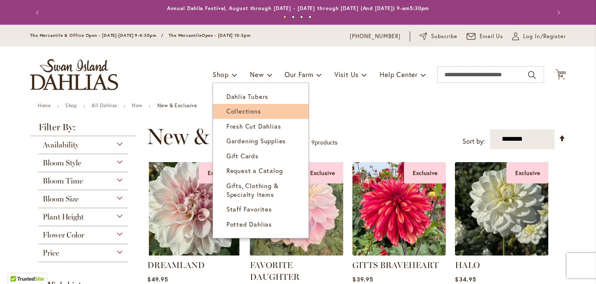
click at [243, 114] on span "Collections" at bounding box center [244, 111] width 35 height 8
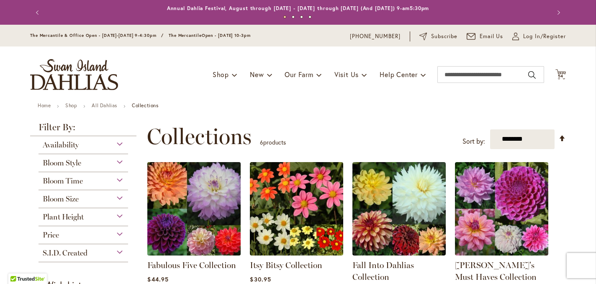
scroll to position [84, 0]
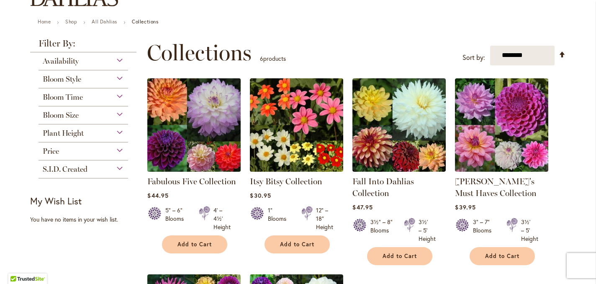
click at [197, 138] on img at bounding box center [194, 125] width 98 height 98
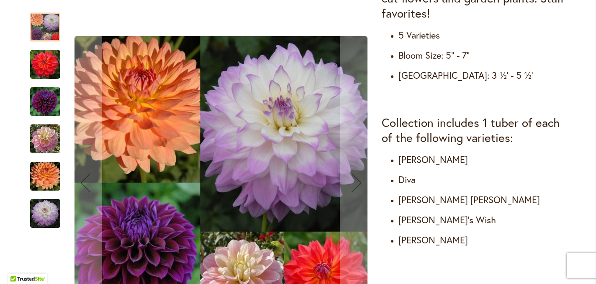
scroll to position [403, 0]
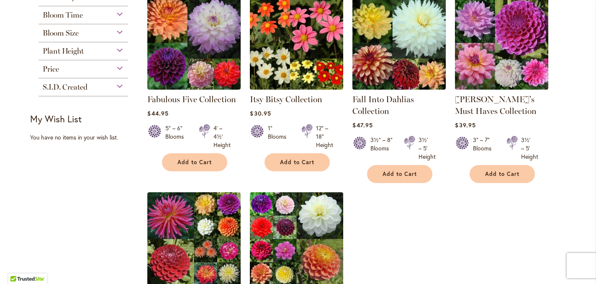
scroll to position [162, 0]
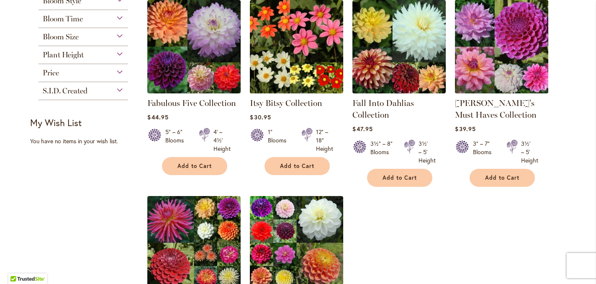
click at [505, 57] on img at bounding box center [502, 46] width 98 height 98
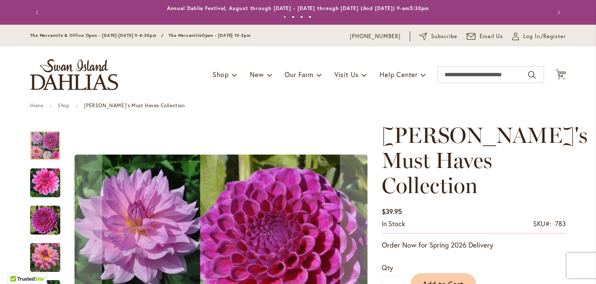
scroll to position [467, 0]
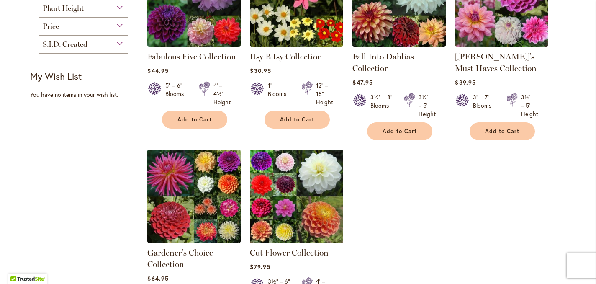
scroll to position [221, 0]
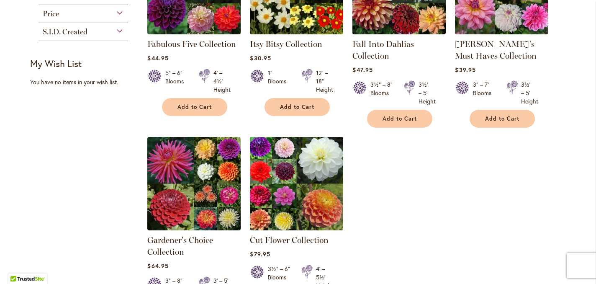
click at [290, 181] on img at bounding box center [297, 183] width 98 height 98
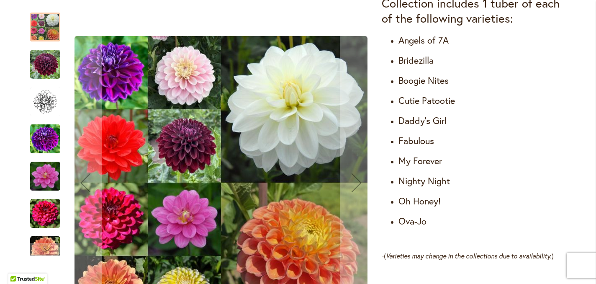
scroll to position [533, 0]
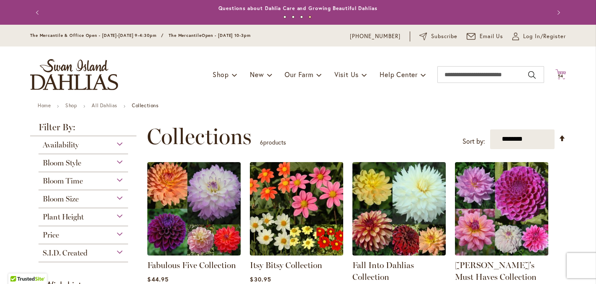
click at [562, 74] on icon "Cart .cls-1 { fill: #231f20; }" at bounding box center [561, 74] width 10 height 10
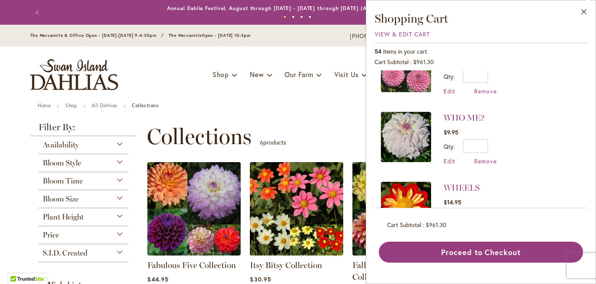
scroll to position [176, 0]
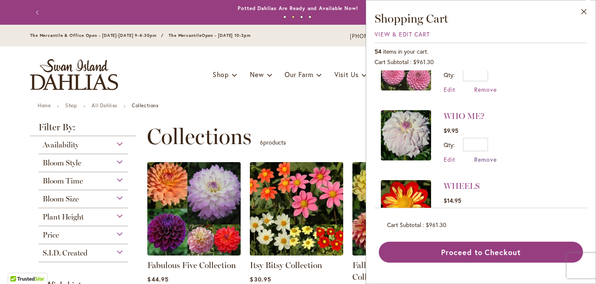
click at [486, 156] on span "Remove" at bounding box center [485, 159] width 23 height 8
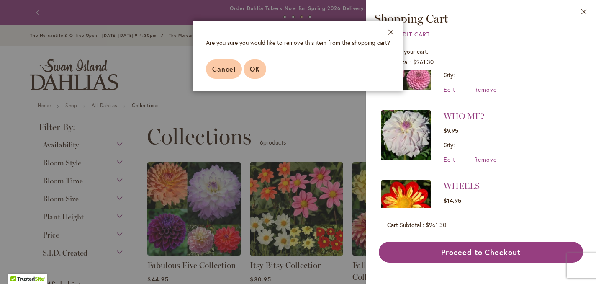
click at [257, 71] on span "OK" at bounding box center [255, 68] width 10 height 9
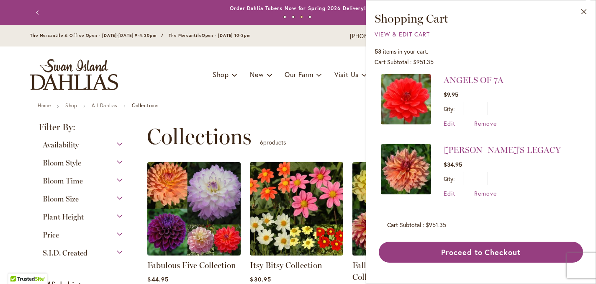
scroll to position [3540, 0]
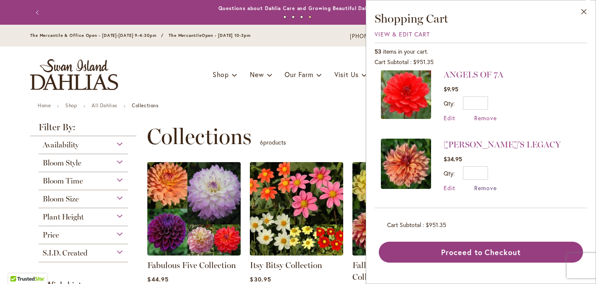
click at [491, 184] on span "Remove" at bounding box center [485, 188] width 23 height 8
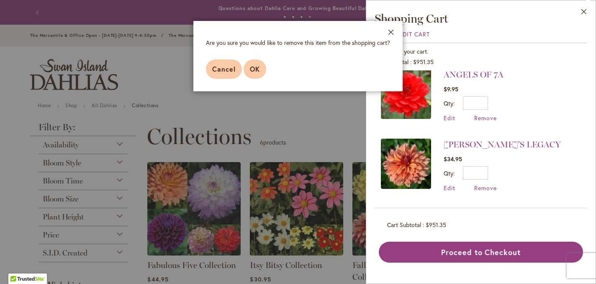
click at [255, 66] on span "OK" at bounding box center [255, 68] width 10 height 9
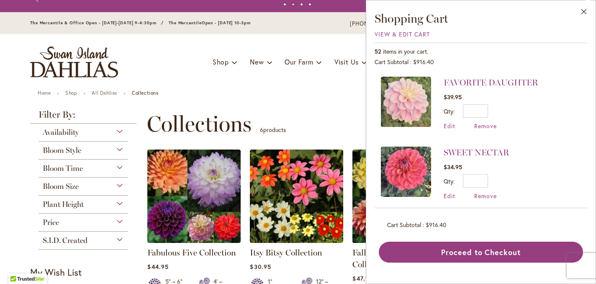
scroll to position [13, 0]
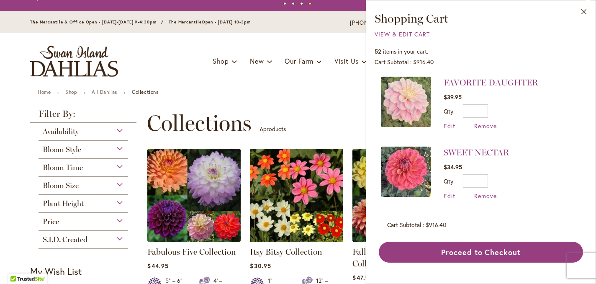
click at [116, 239] on div "S.I.D. Created" at bounding box center [84, 237] width 90 height 13
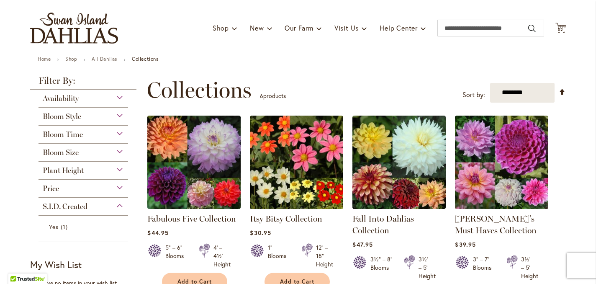
scroll to position [49, 0]
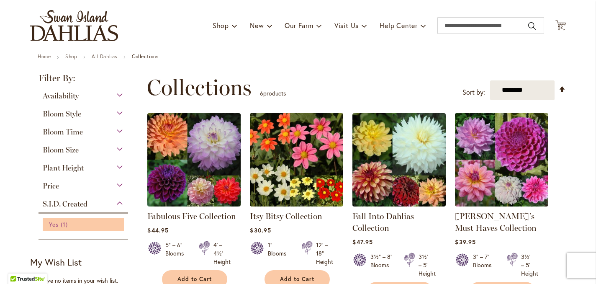
click at [58, 223] on span "Yes" at bounding box center [54, 224] width 10 height 8
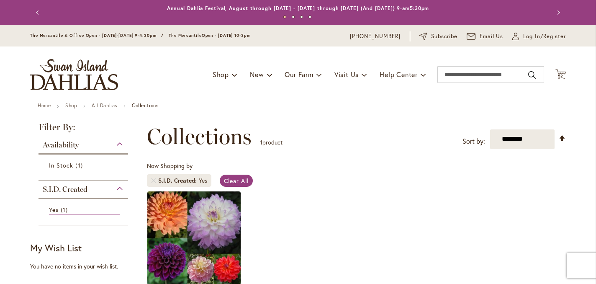
scroll to position [80, 0]
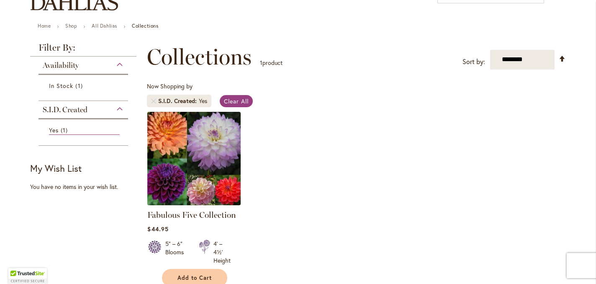
click at [222, 158] on img at bounding box center [194, 158] width 98 height 98
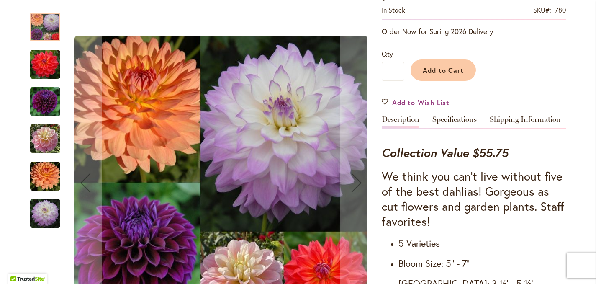
scroll to position [164, 0]
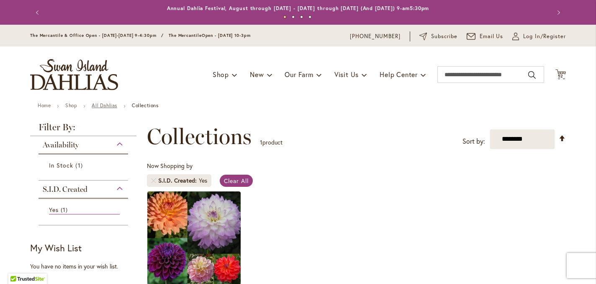
click at [105, 103] on link "All Dahlias" at bounding box center [105, 105] width 26 height 6
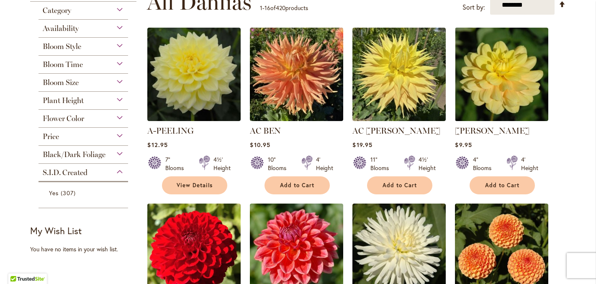
click at [119, 114] on div "Flower Color" at bounding box center [84, 116] width 90 height 13
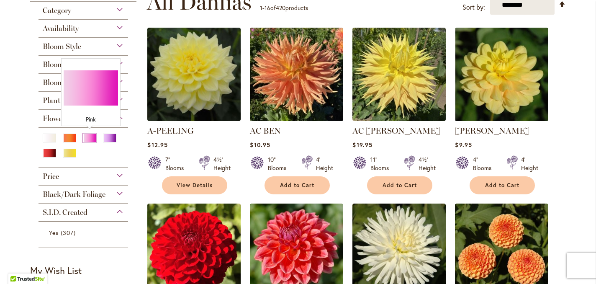
click at [88, 137] on div "Pink" at bounding box center [89, 138] width 13 height 9
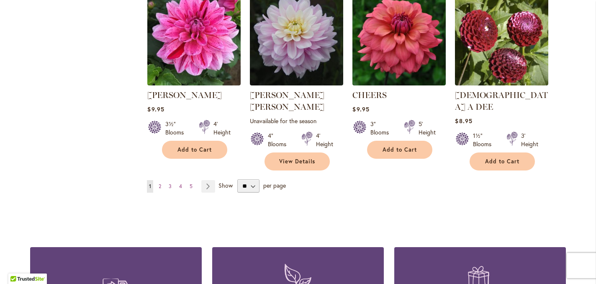
scroll to position [747, 0]
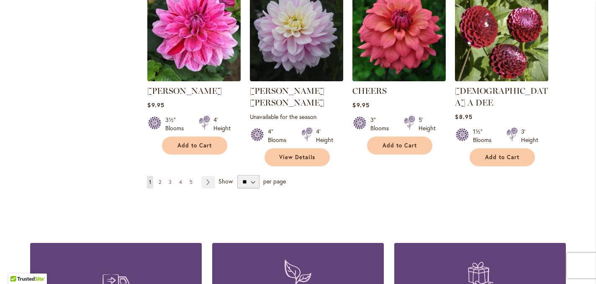
click at [160, 179] on span "2" at bounding box center [160, 182] width 3 height 6
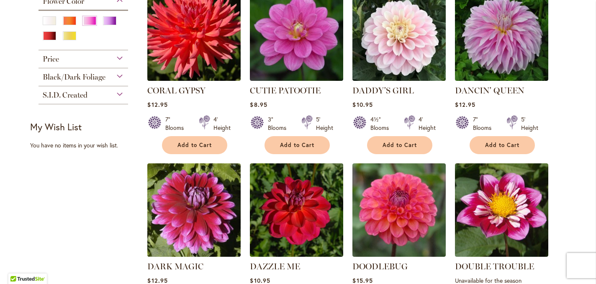
scroll to position [402, 0]
